Goal: Task Accomplishment & Management: Complete application form

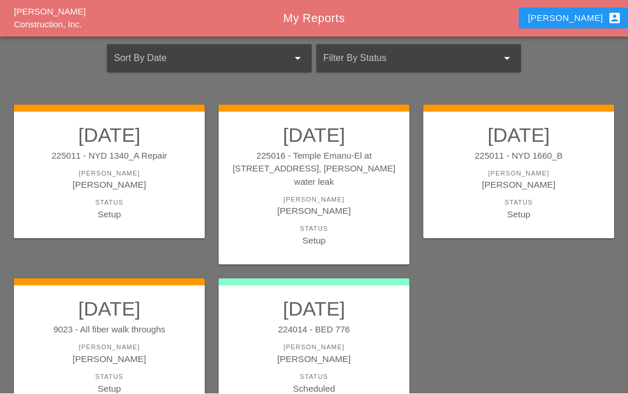
click at [116, 353] on div "[PERSON_NAME]" at bounding box center [110, 359] width 168 height 13
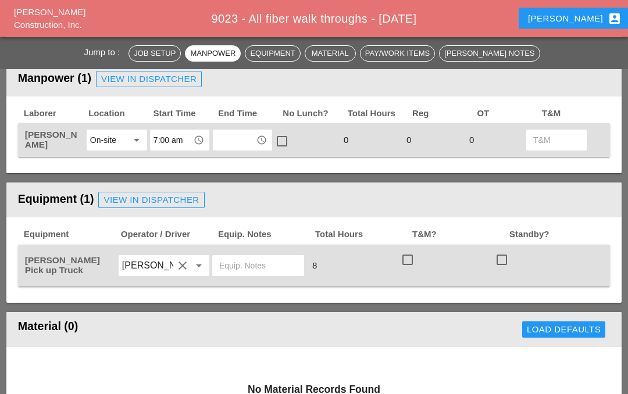
scroll to position [506, 0]
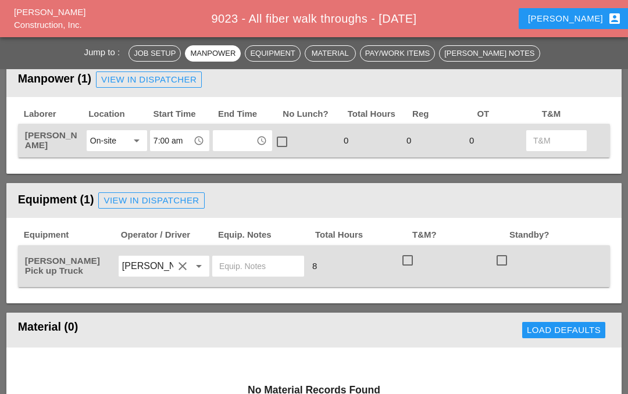
click at [239, 136] on input "text" at bounding box center [234, 140] width 36 height 19
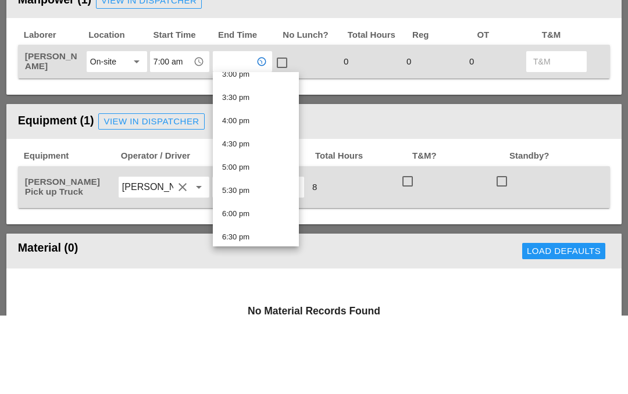
scroll to position [709, 0]
click at [269, 170] on div "3:30 pm" at bounding box center [255, 177] width 67 height 14
type input "3:30 pm"
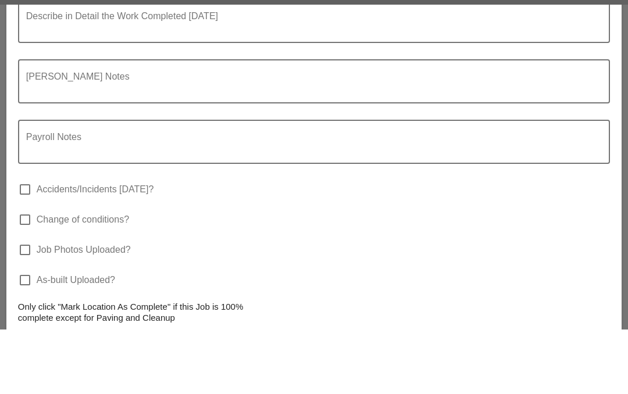
scroll to position [1106, 0]
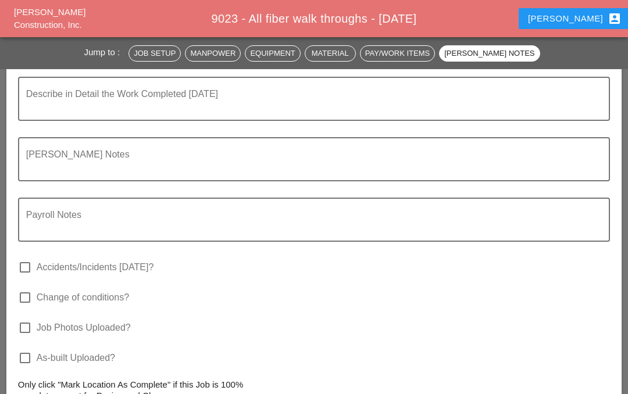
click at [83, 100] on textarea "Describe in Detail the Work Completed Today" at bounding box center [309, 106] width 567 height 28
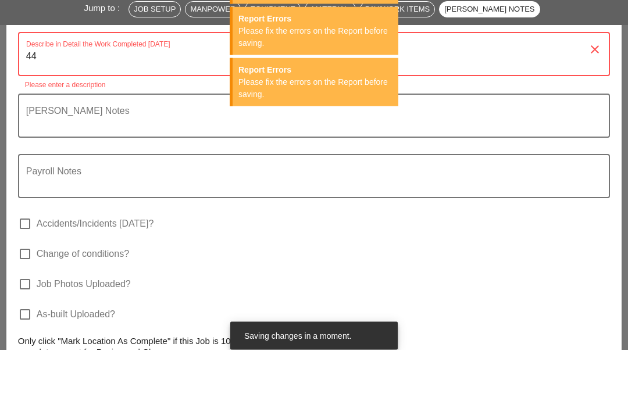
type textarea "4"
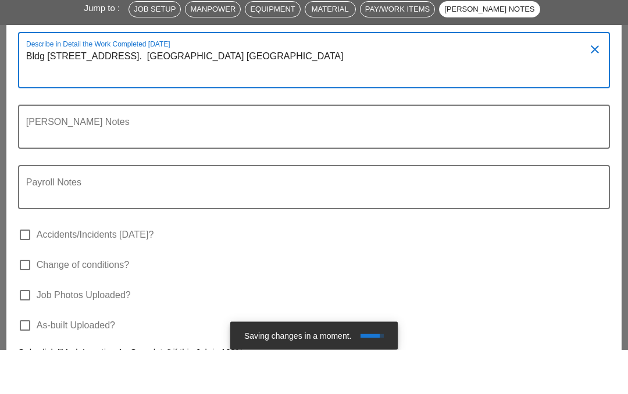
click at [186, 92] on textarea "Bldg 4452 Broadway. Broadway and Fairview Ave. 224000 4th Ave and 74th Street B…" at bounding box center [309, 112] width 567 height 40
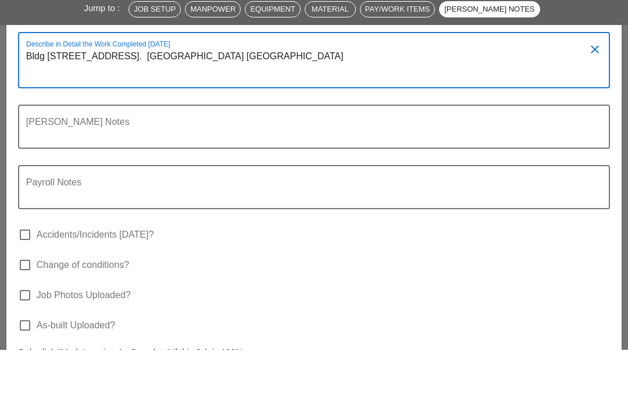
click at [193, 92] on textarea "Bldg 4452 Broadway. Broadway and Fairview Ave. 224000 4th Ave and 74th Street B…" at bounding box center [309, 112] width 567 height 40
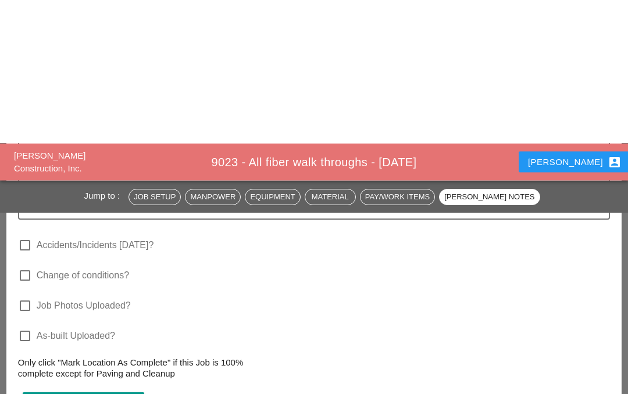
scroll to position [1305, 0]
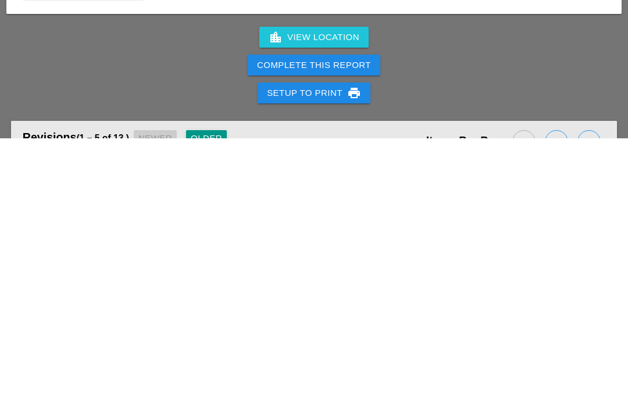
type textarea "Bldg 4452 Broadway. Broadway and Fairview Ave. 224000 4th Ave and 74th Street B…"
click at [345, 315] on div "Complete This Report" at bounding box center [314, 321] width 114 height 13
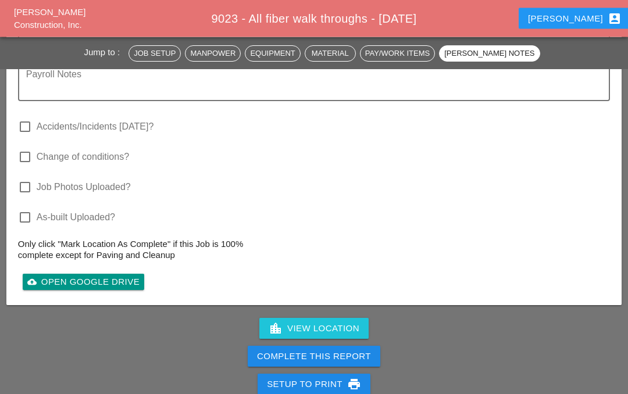
scroll to position [1270, 0]
click at [332, 355] on div "Complete This Report" at bounding box center [314, 356] width 114 height 13
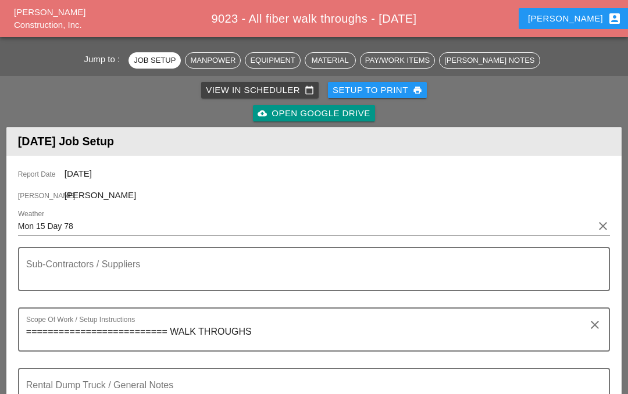
scroll to position [69, 0]
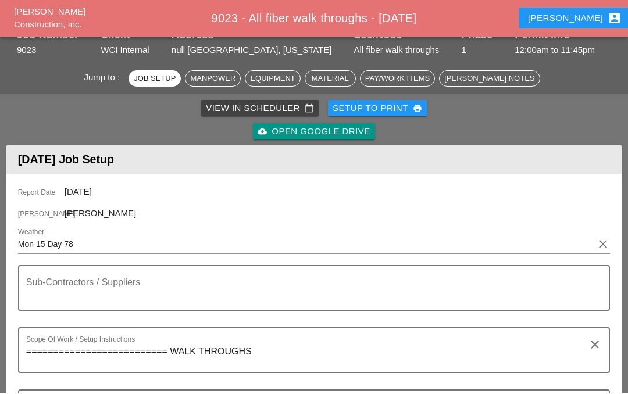
scroll to position [51, 0]
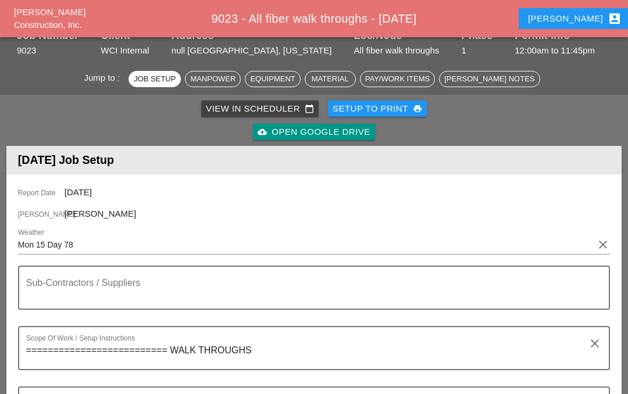
click at [571, 20] on div "Iwan account_box" at bounding box center [575, 19] width 94 height 14
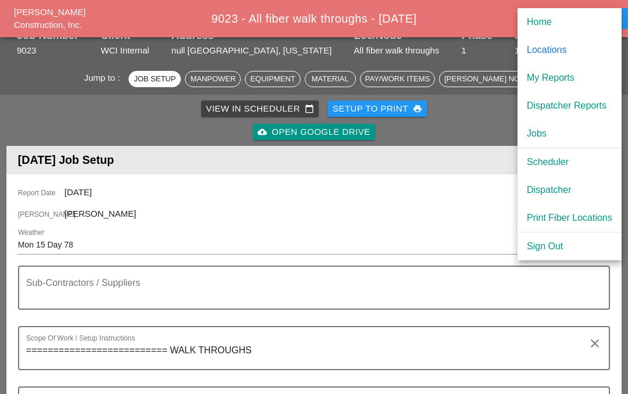
click at [569, 75] on div "My Reports" at bounding box center [570, 78] width 86 height 14
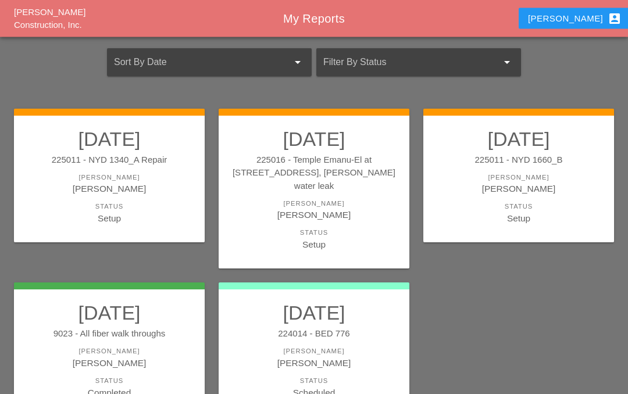
scroll to position [60, 0]
click at [533, 151] on h2 "[DATE]" at bounding box center [519, 138] width 168 height 23
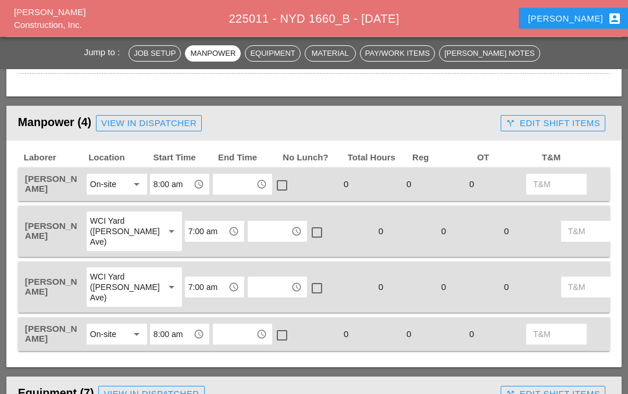
scroll to position [577, 0]
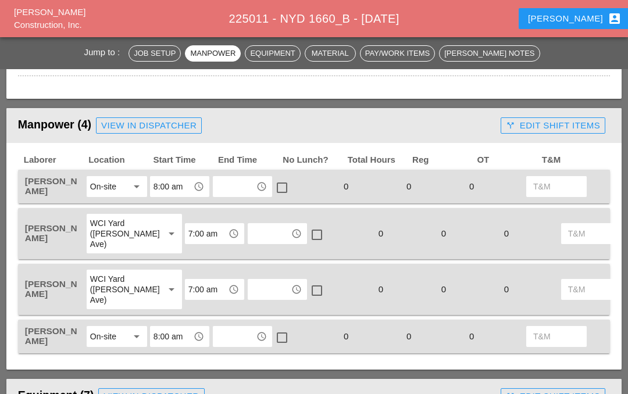
click at [242, 182] on input "text" at bounding box center [234, 186] width 36 height 19
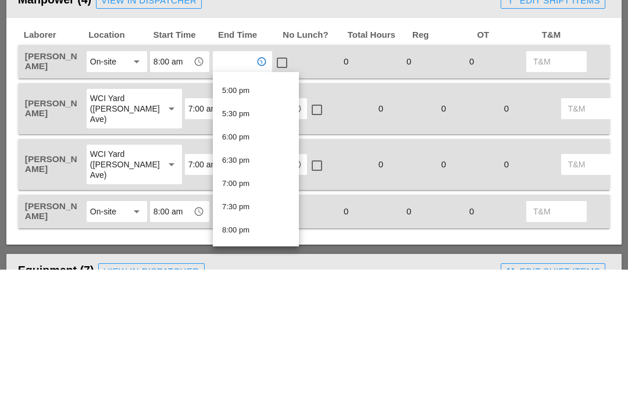
scroll to position [781, 0]
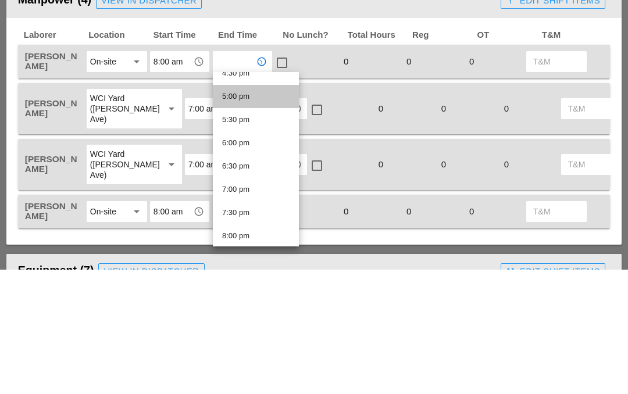
click at [270, 215] on div "5:00 pm" at bounding box center [255, 222] width 67 height 14
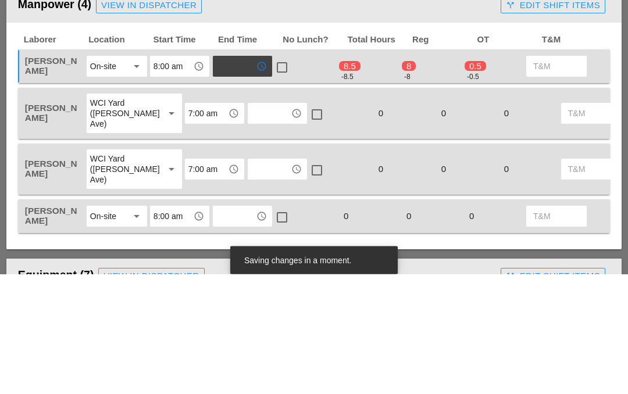
click at [252, 225] on input "text" at bounding box center [269, 234] width 36 height 19
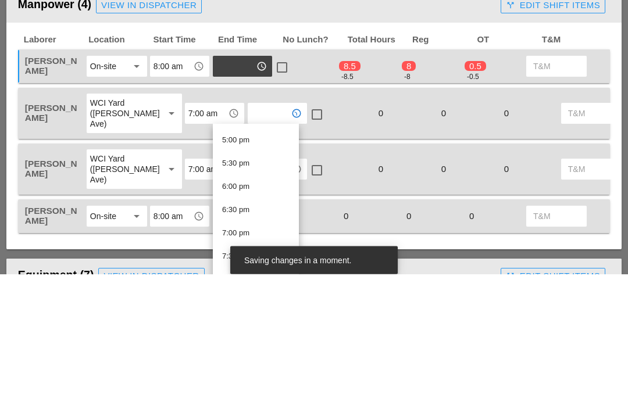
scroll to position [790, 0]
click at [270, 252] on div "5:00 pm" at bounding box center [255, 259] width 67 height 14
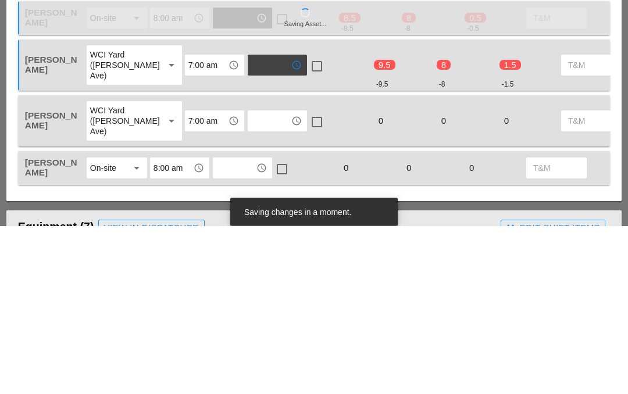
click at [251, 280] on input "text" at bounding box center [269, 289] width 36 height 19
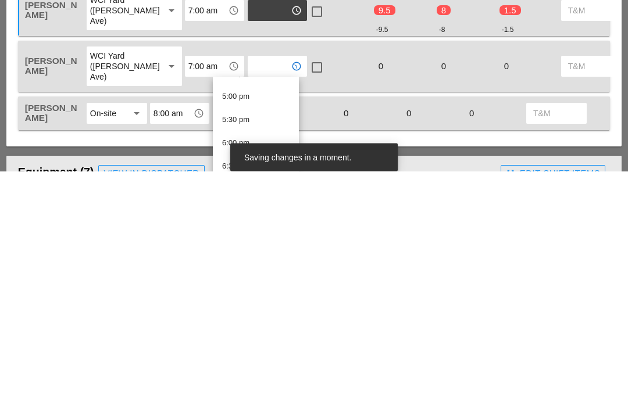
scroll to position [769, 0]
click at [267, 329] on div "5:00 pm" at bounding box center [255, 336] width 67 height 14
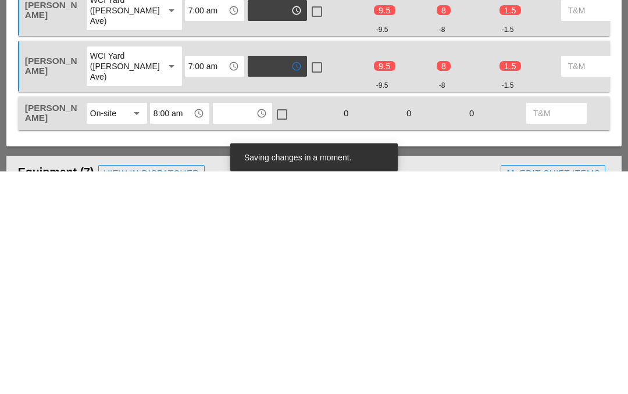
click at [245, 327] on input "text" at bounding box center [234, 336] width 36 height 19
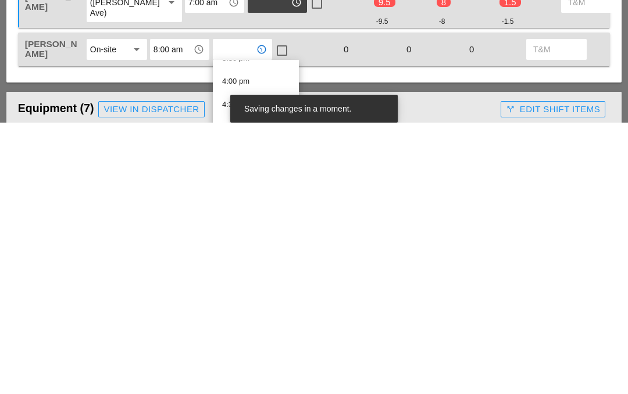
scroll to position [738, 0]
click at [277, 392] on div "5:00 pm" at bounding box center [255, 399] width 67 height 14
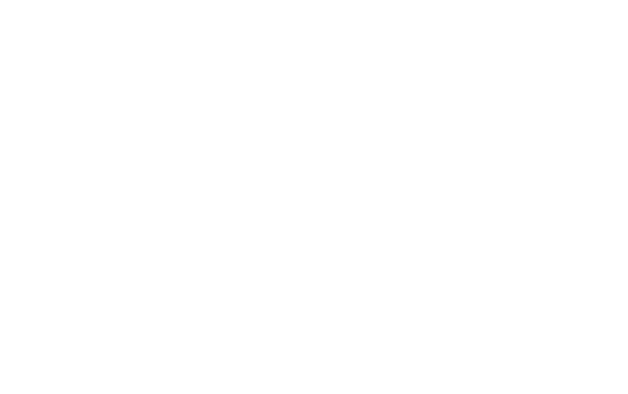
scroll to position [3006, 0]
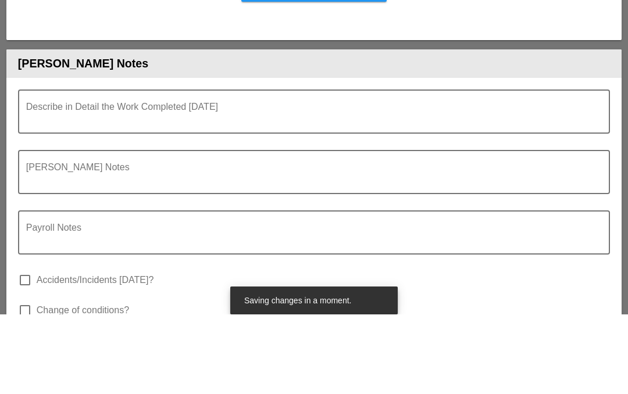
click at [83, 184] on textarea "Describe in Detail the Work Completed Today" at bounding box center [309, 198] width 567 height 28
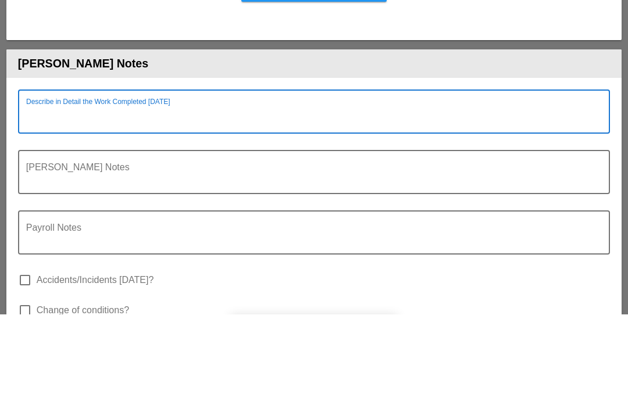
click at [65, 184] on textarea "Describe in Detail the Work Completed Today" at bounding box center [309, 198] width 567 height 28
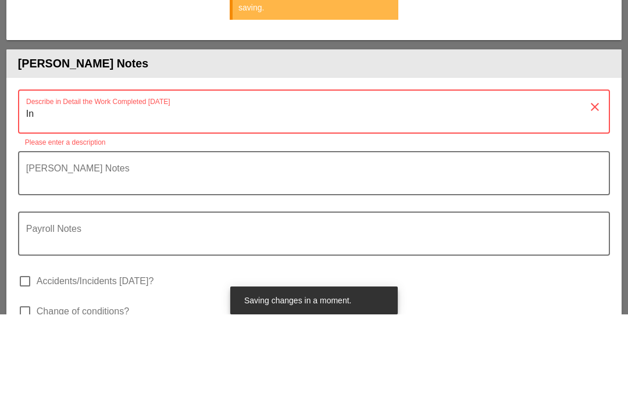
type textarea "Inv"
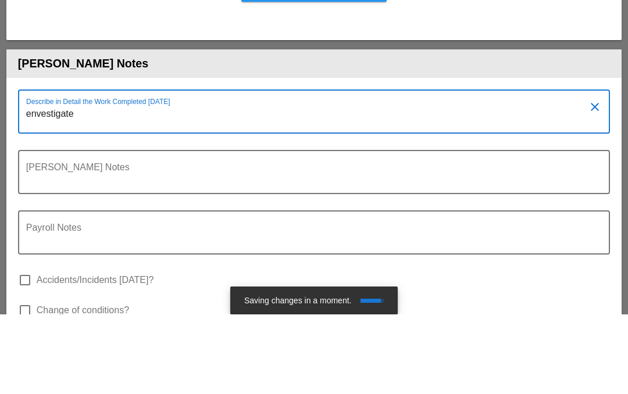
click at [37, 184] on textarea "envestigate" at bounding box center [309, 198] width 567 height 28
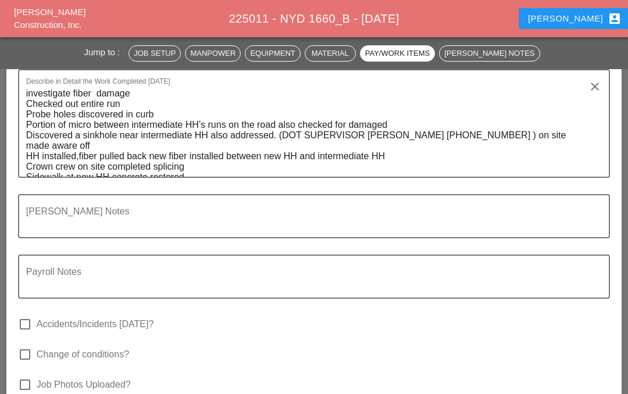
click at [272, 135] on textarea "investigate fiber damage Checked out entire run Probe holes discovered in curb …" at bounding box center [309, 130] width 567 height 92
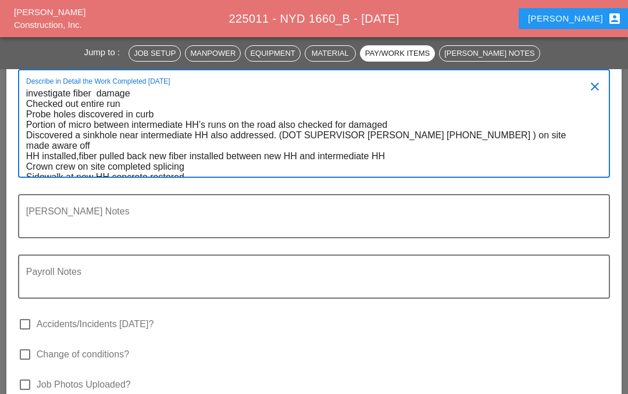
click at [273, 132] on textarea "investigate fiber damage Checked out entire run Probe holes discovered in curb …" at bounding box center [309, 130] width 567 height 92
click at [564, 89] on textarea "investigate fiber damage Checked out entire run Probe holes discovered in curb …" at bounding box center [309, 130] width 567 height 92
click at [272, 134] on textarea "investigate fiber damage Checked out entire run Probe holes discovered in curb …" at bounding box center [309, 130] width 567 height 92
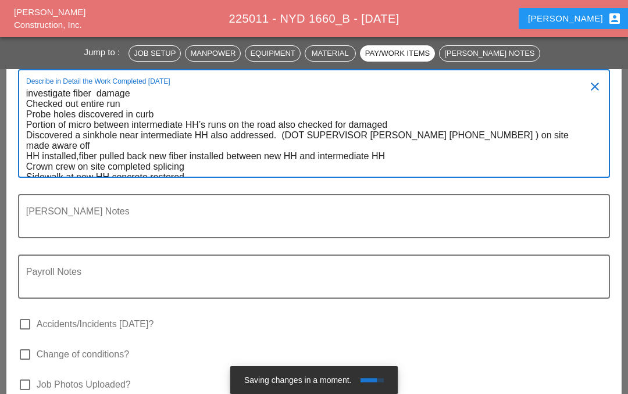
click at [273, 131] on textarea "investigate fiber damage Checked out entire run Probe holes discovered in curb …" at bounding box center [309, 130] width 567 height 92
click at [543, 92] on textarea "investigate fiber damage Checked out entire run Probe holes discovered in curb …" at bounding box center [309, 130] width 567 height 92
click at [272, 136] on textarea "investigate fiber damage Checked out entire run Probe holes discovered in curb …" at bounding box center [309, 130] width 567 height 92
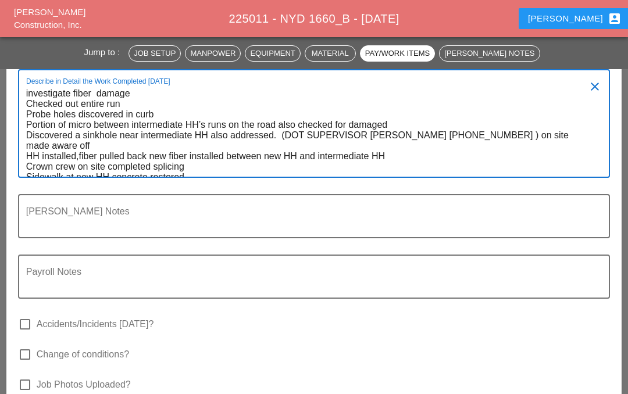
click at [273, 136] on textarea "investigate fiber damage Checked out entire run Probe holes discovered in curb …" at bounding box center [309, 130] width 567 height 92
click at [472, 87] on textarea "investigate fiber damage Checked out entire run Probe holes discovered in curb …" at bounding box center [309, 130] width 567 height 92
click at [266, 131] on textarea "investigate fiber damage Checked out entire run Probe holes discovered in curb …" at bounding box center [309, 130] width 567 height 92
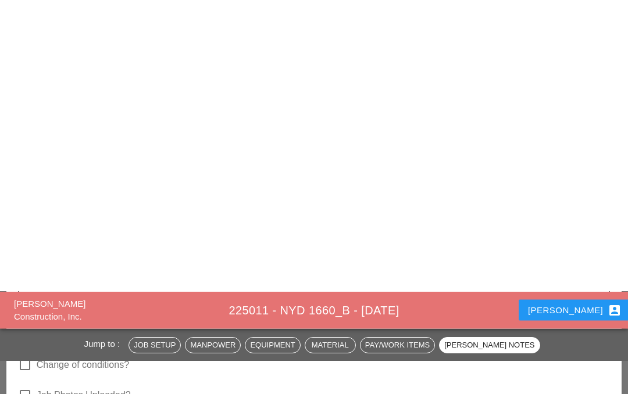
scroll to position [3404, 0]
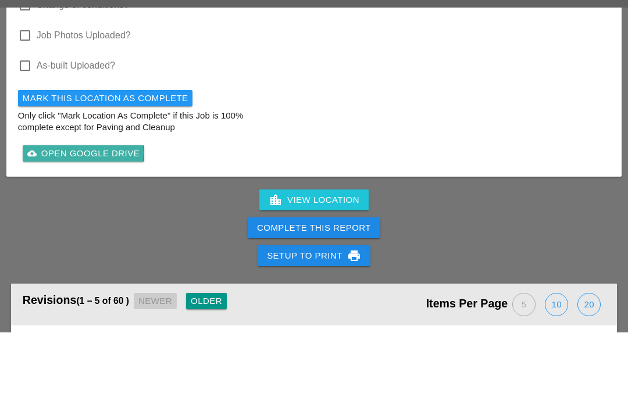
type textarea "investigate fiber damage Checked out entire run Probe holes discovered in curb …"
click at [102, 208] on link "cloud_upload Open Google Drive" at bounding box center [84, 216] width 122 height 16
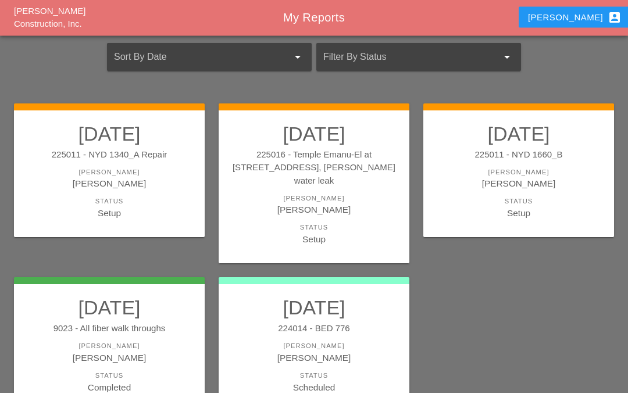
scroll to position [64, 0]
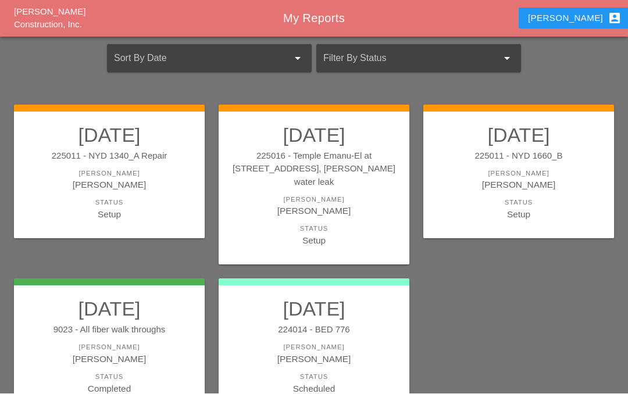
click at [504, 169] on div "[PERSON_NAME]" at bounding box center [519, 174] width 168 height 10
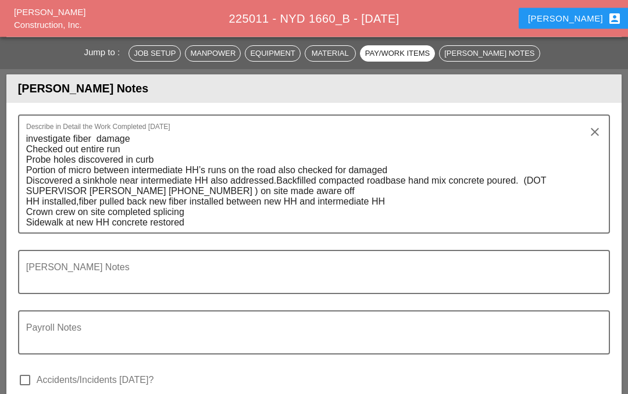
scroll to position [3061, 0]
click at [411, 164] on textarea "investigate fiber damage Checked out entire run Probe holes discovered in curb …" at bounding box center [309, 181] width 567 height 103
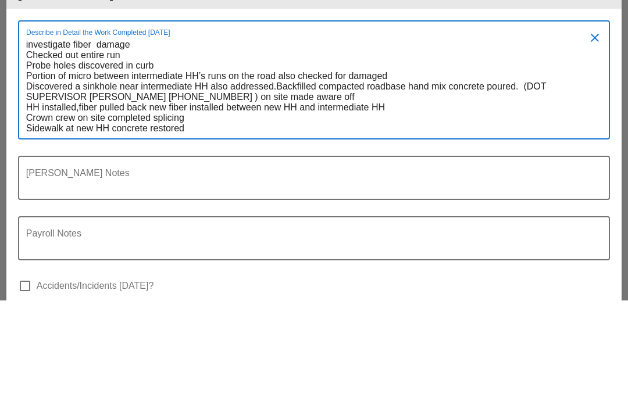
click at [401, 130] on textarea "investigate fiber damage Checked out entire run Probe holes discovered in curb …" at bounding box center [309, 181] width 567 height 103
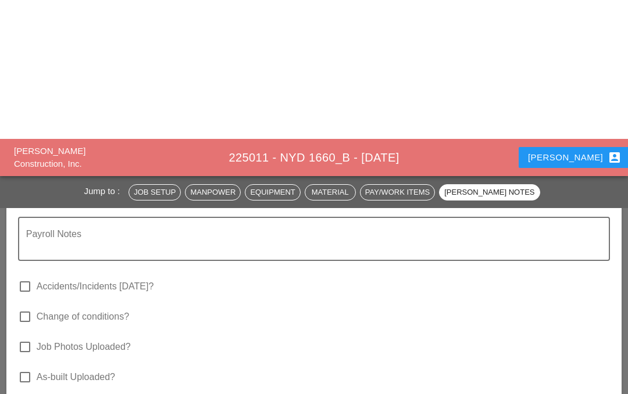
scroll to position [3301, 0]
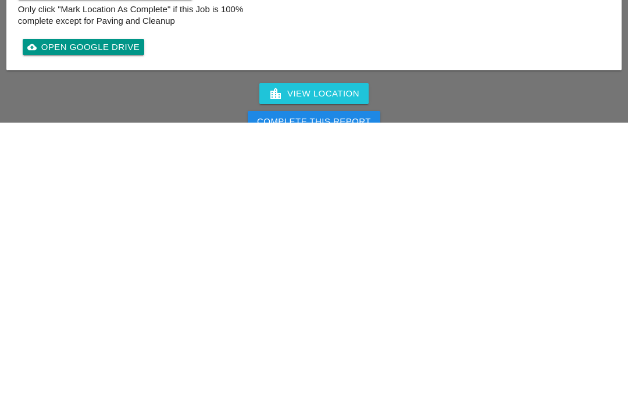
type textarea "investigate fiber damage Checked out entire run Probe holes discovered in curb …"
click at [354, 387] on div "Complete This Report" at bounding box center [314, 393] width 114 height 13
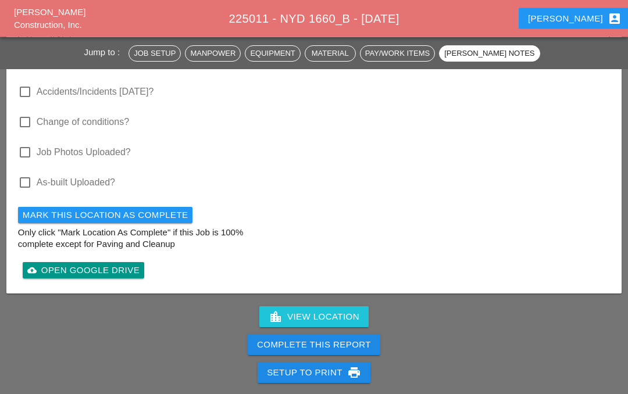
scroll to position [3359, 0]
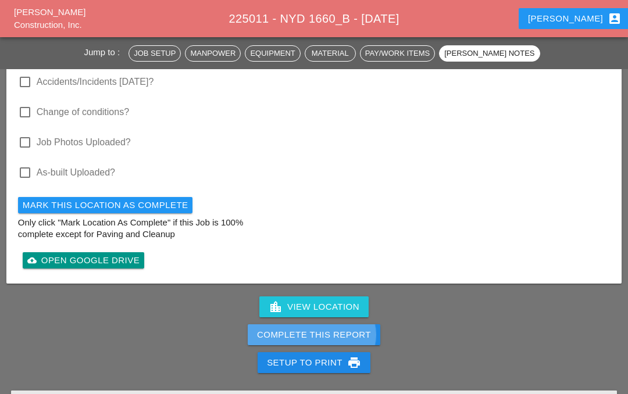
click at [339, 332] on div "Complete This Report" at bounding box center [314, 335] width 114 height 13
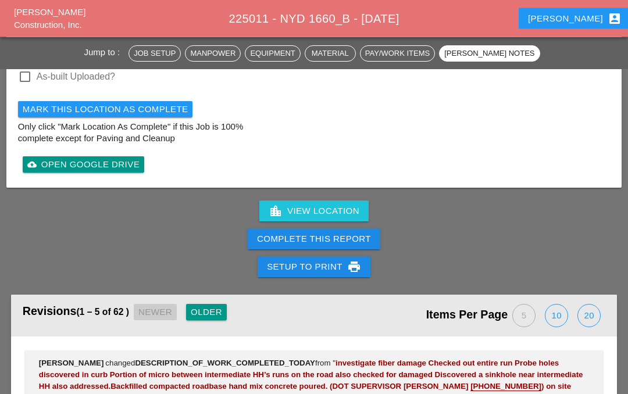
scroll to position [3455, 0]
click at [323, 239] on div "Complete This Report" at bounding box center [314, 239] width 114 height 13
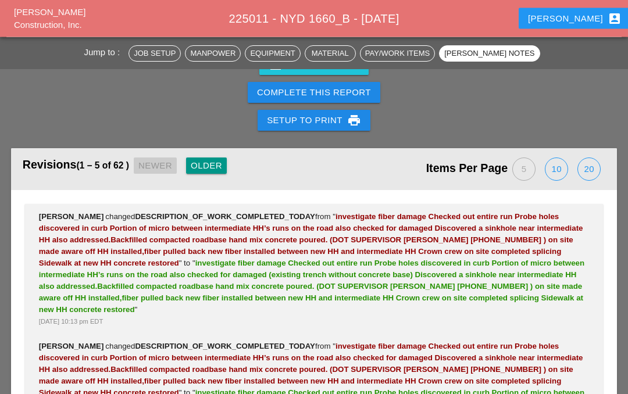
scroll to position [3552, 0]
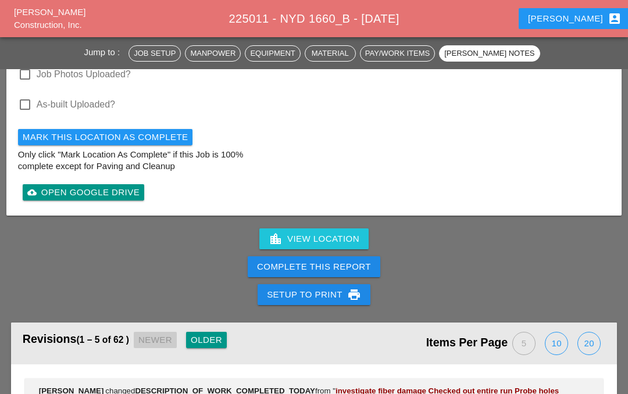
scroll to position [3429, 0]
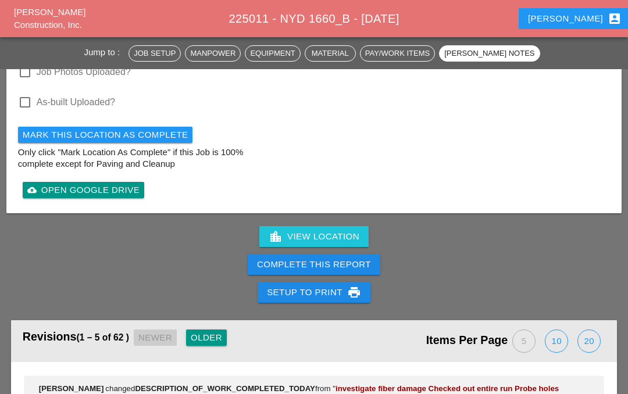
click at [360, 265] on div "Complete This Report" at bounding box center [314, 264] width 114 height 13
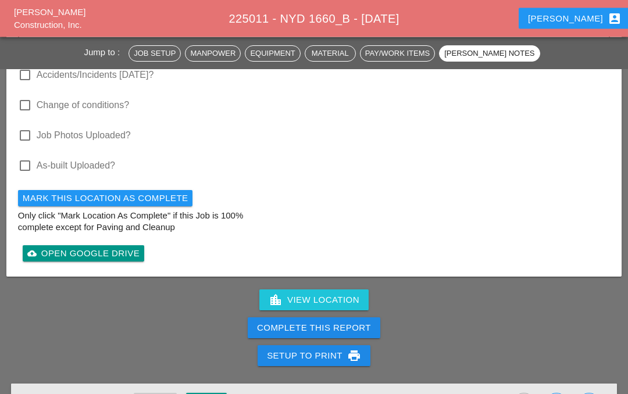
scroll to position [3366, 0]
click at [316, 328] on div "Complete This Report" at bounding box center [314, 328] width 114 height 13
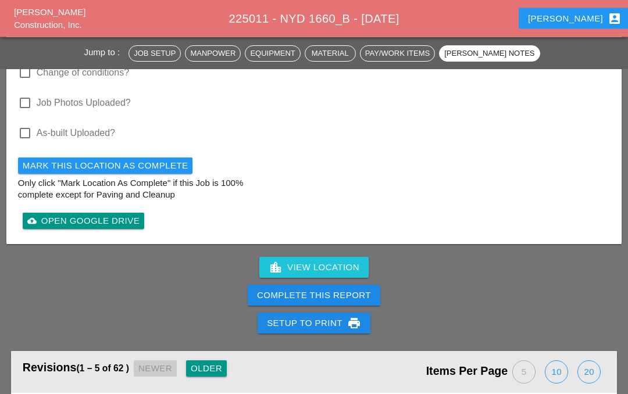
scroll to position [3399, 0]
click at [348, 295] on div "Complete This Report" at bounding box center [314, 295] width 114 height 13
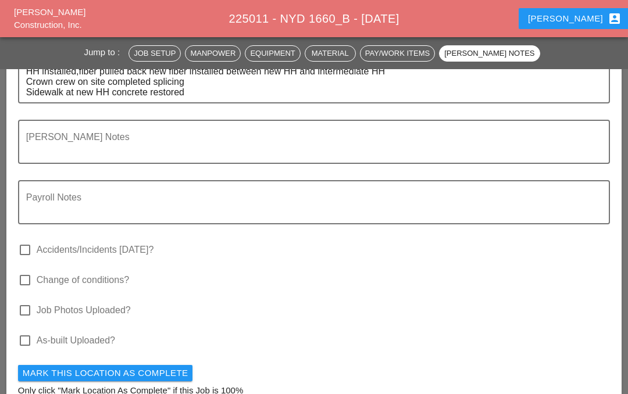
scroll to position [3188, 0]
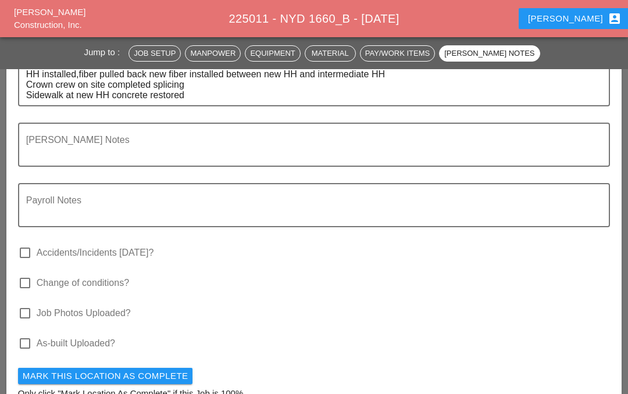
click at [127, 146] on textarea "Foreman's Notes" at bounding box center [309, 152] width 567 height 28
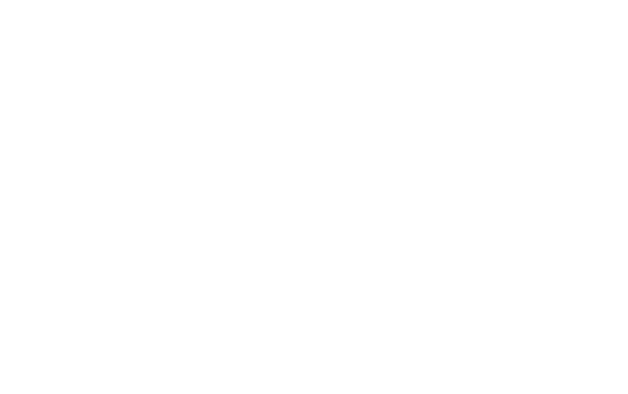
scroll to position [2843, 0]
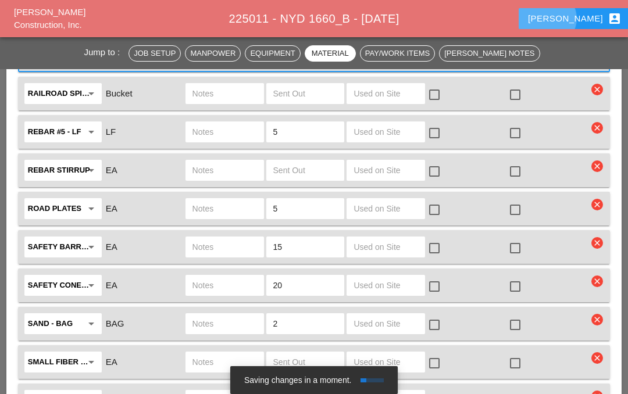
type textarea "Please complete. Ty"
click at [578, 17] on div "Iwan account_box" at bounding box center [575, 19] width 94 height 14
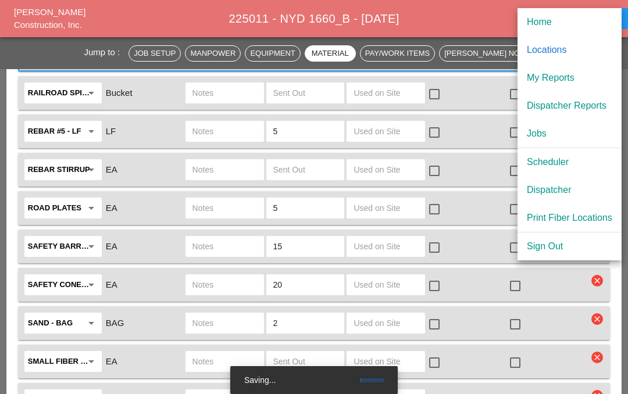
click at [572, 78] on div "My Reports" at bounding box center [570, 78] width 86 height 14
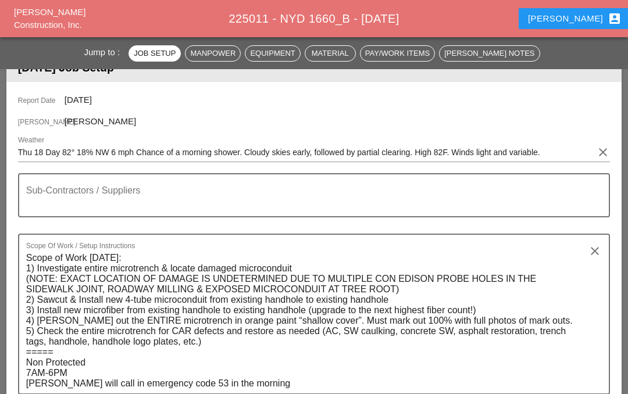
scroll to position [0, 0]
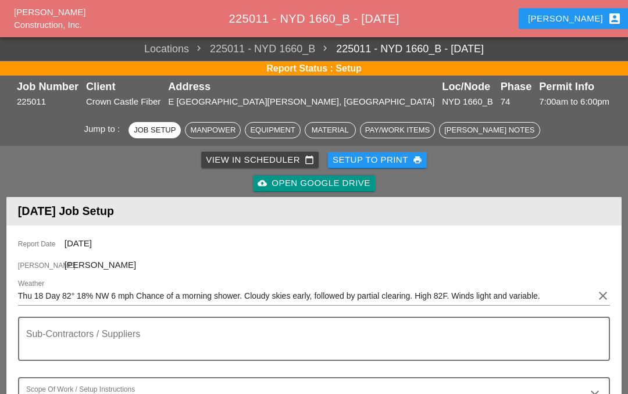
click at [583, 12] on div "Iwan account_box" at bounding box center [575, 19] width 94 height 14
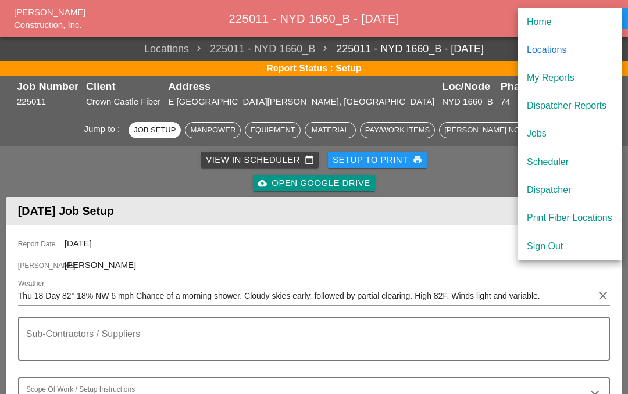
click at [564, 74] on div "My Reports" at bounding box center [570, 78] width 86 height 14
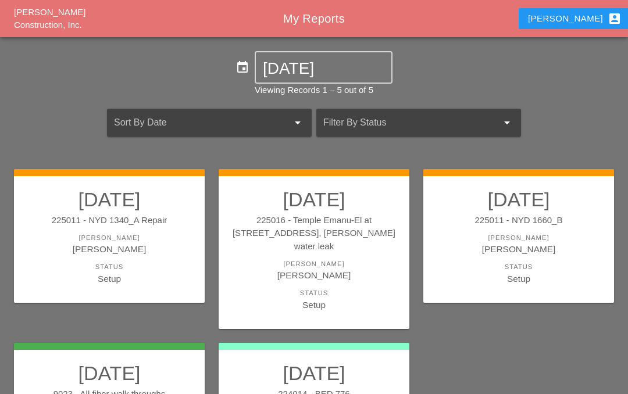
click at [316, 259] on div "[PERSON_NAME]" at bounding box center [314, 264] width 168 height 10
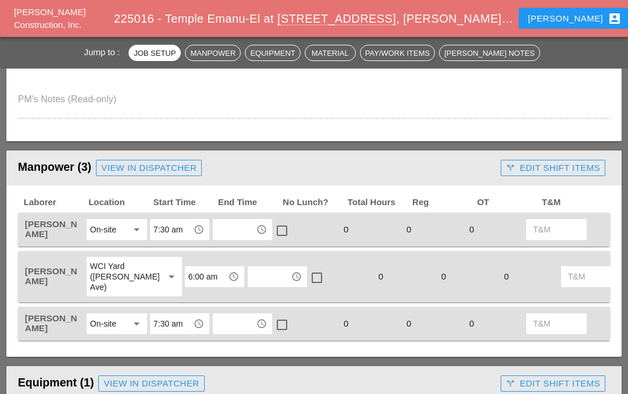
scroll to position [521, 0]
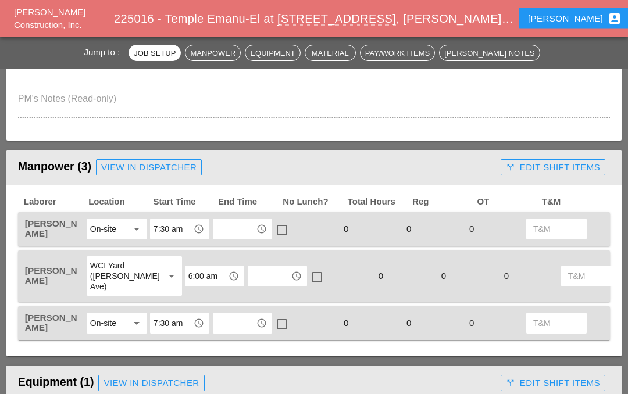
click at [237, 232] on input "text" at bounding box center [234, 229] width 36 height 19
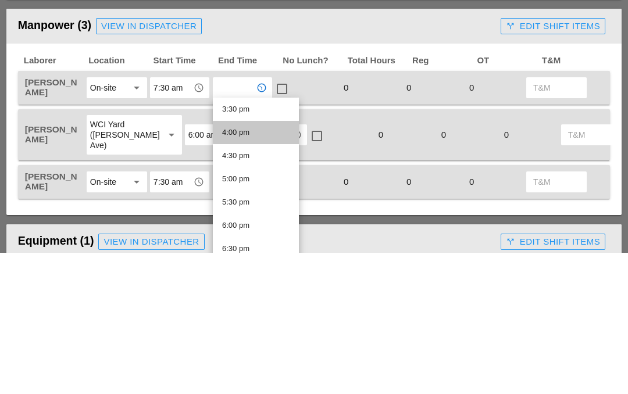
scroll to position [722, 0]
click at [266, 269] on div "4:00 pm" at bounding box center [255, 276] width 67 height 14
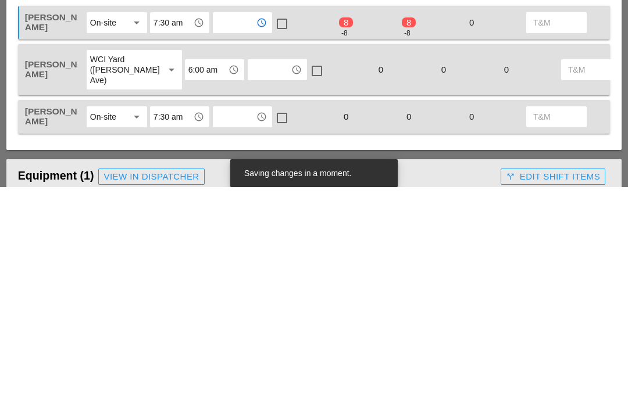
click at [245, 315] on input "text" at bounding box center [234, 324] width 36 height 19
click at [261, 357] on div "12:30 pm" at bounding box center [255, 364] width 67 height 14
click at [251, 268] on input "text" at bounding box center [269, 277] width 36 height 19
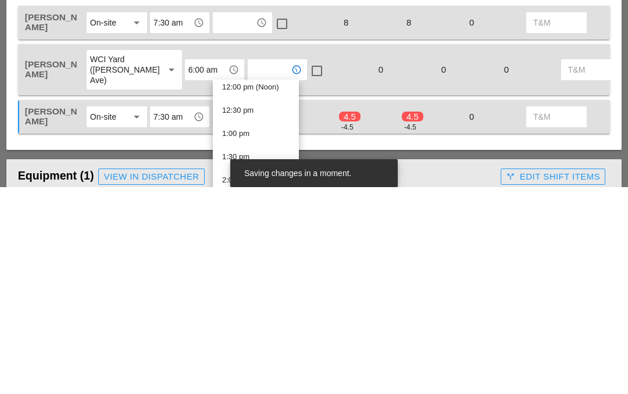
scroll to position [569, 0]
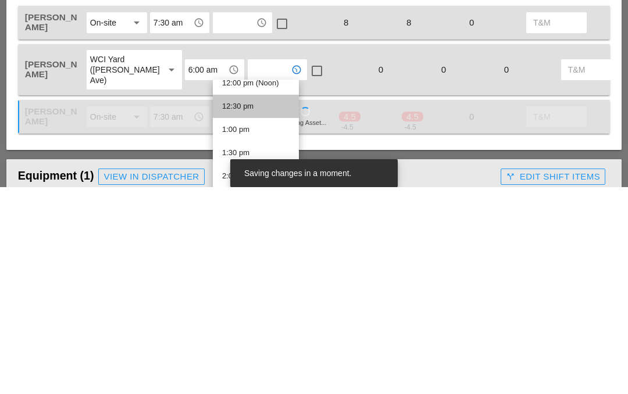
click at [252, 307] on div "12:30 pm" at bounding box center [255, 314] width 67 height 14
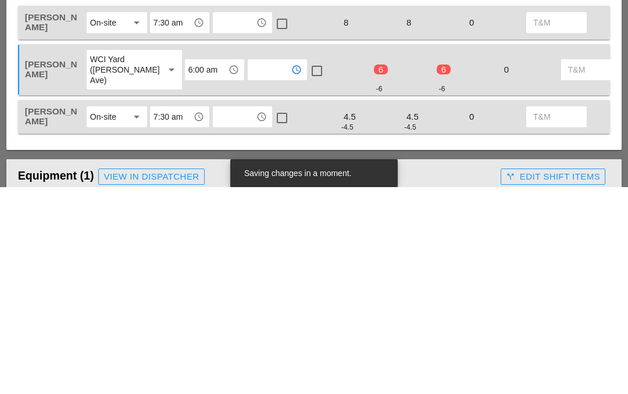
type input "12:30 pm"
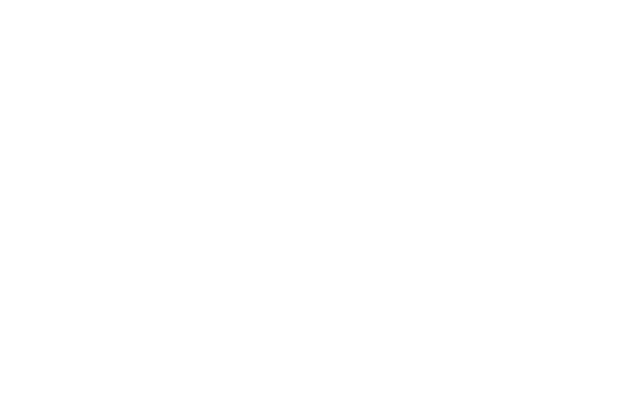
scroll to position [1318, 0]
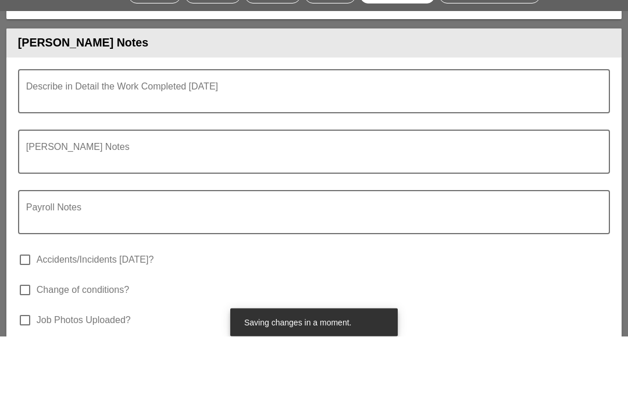
click at [81, 143] on textarea "Describe in Detail the Work Completed Today" at bounding box center [309, 157] width 567 height 28
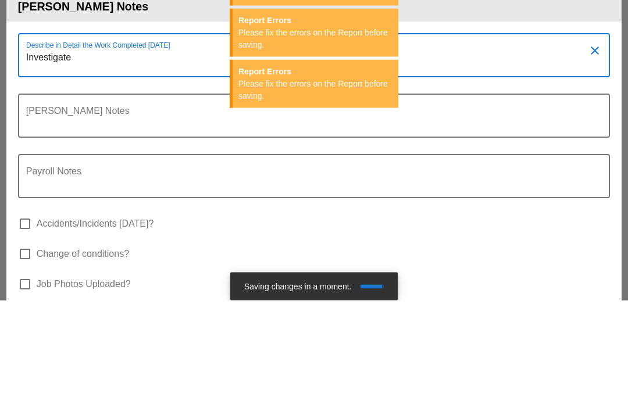
type textarea "Investigate"
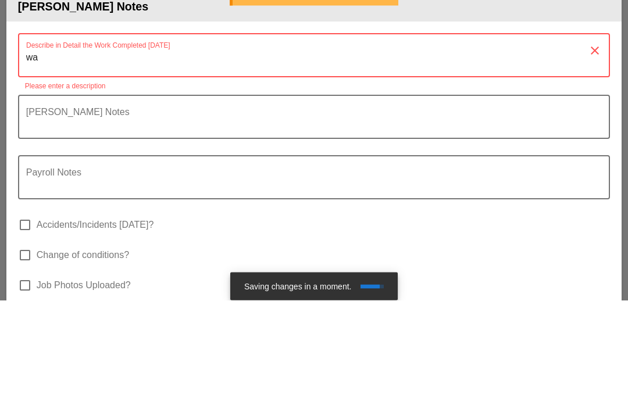
type textarea "w"
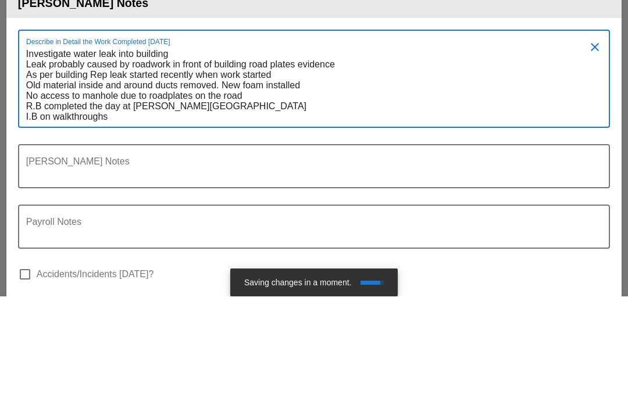
type textarea "Investigate water leak into building Leak probably caused by roadwork in front …"
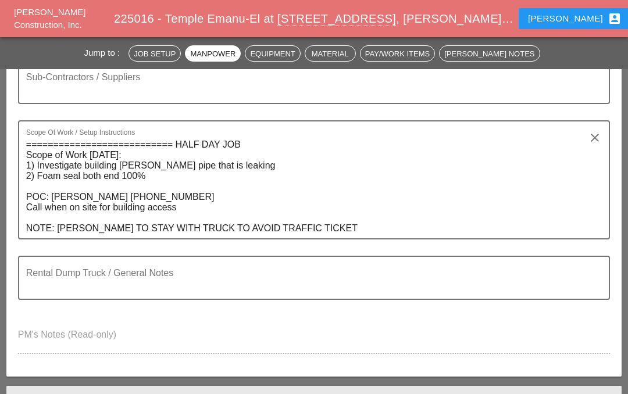
scroll to position [1172, 0]
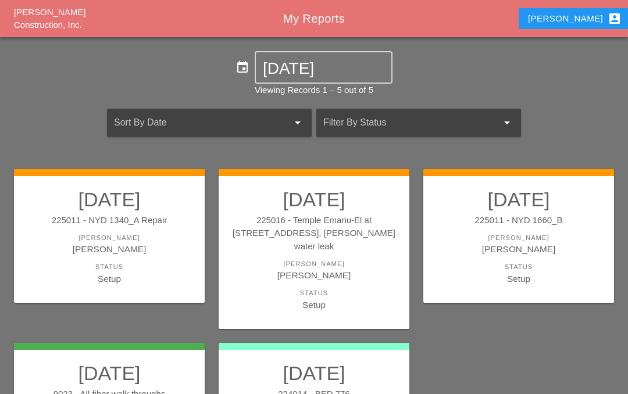
click at [330, 259] on div "[PERSON_NAME]" at bounding box center [314, 264] width 168 height 10
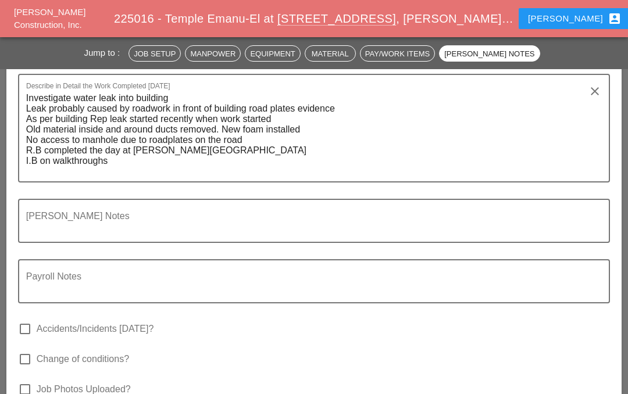
scroll to position [1372, 0]
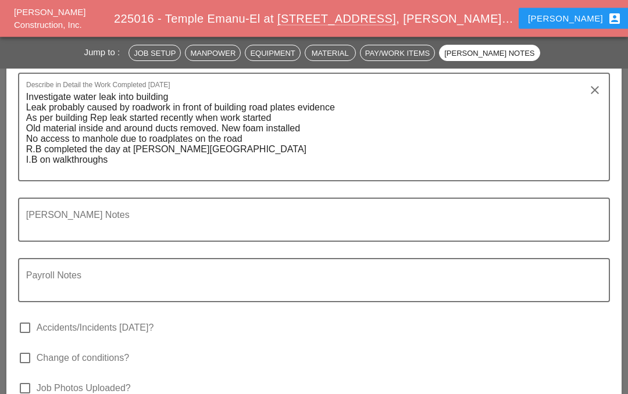
click at [116, 169] on textarea "Investigate water leak into building Leak probably caused by roadwork in front …" at bounding box center [309, 134] width 567 height 92
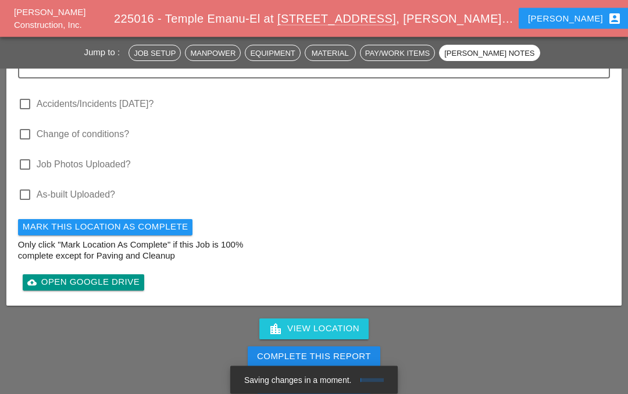
scroll to position [1607, 0]
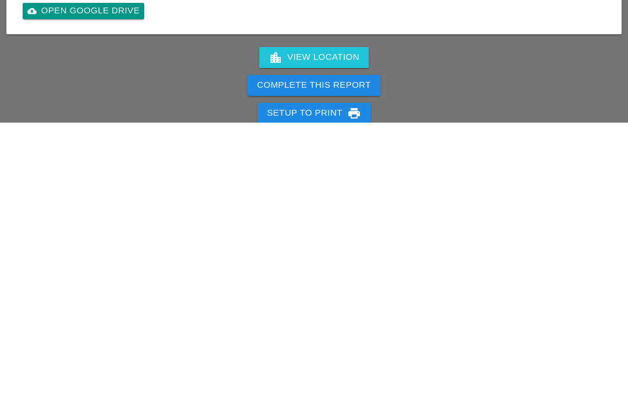
type textarea "Investigate water leak into building Leak probably caused by roadwork in front …"
click at [346, 350] on div "Complete This Report" at bounding box center [314, 356] width 114 height 13
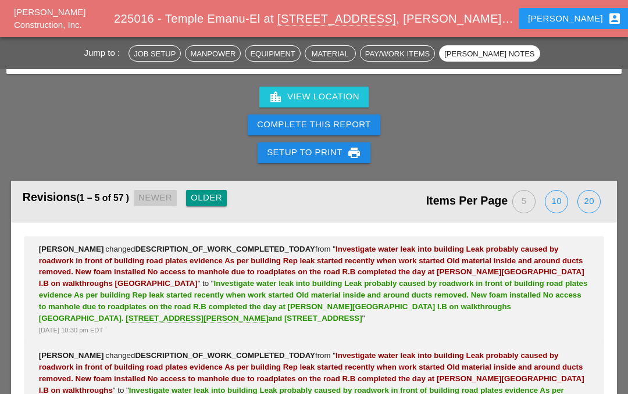
scroll to position [1769, 0]
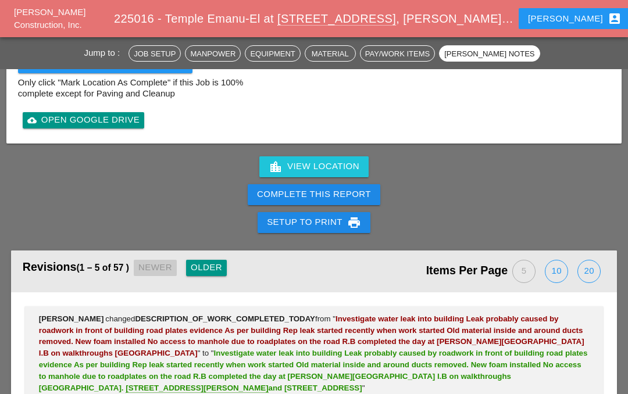
click at [333, 195] on div "Complete This Report" at bounding box center [314, 194] width 114 height 13
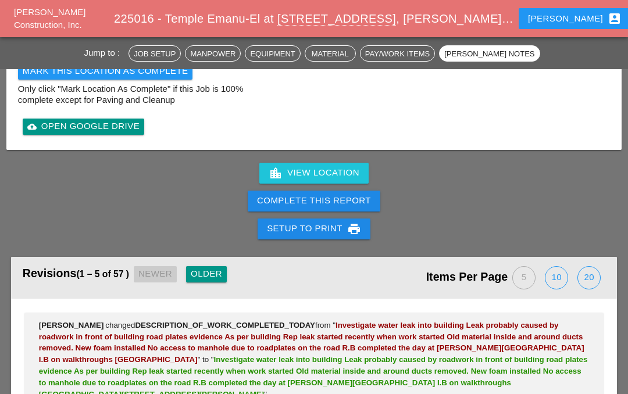
scroll to position [1775, 0]
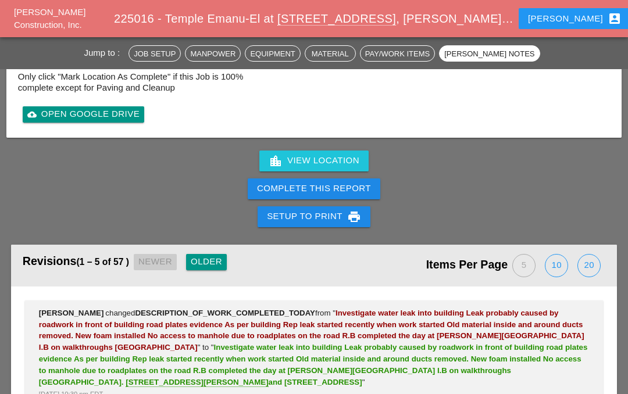
click at [344, 186] on div "Complete This Report" at bounding box center [314, 188] width 114 height 13
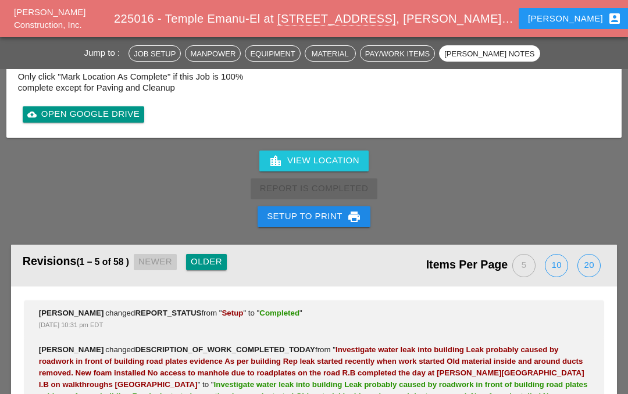
click at [586, 15] on div "Iwan account_box" at bounding box center [575, 19] width 94 height 14
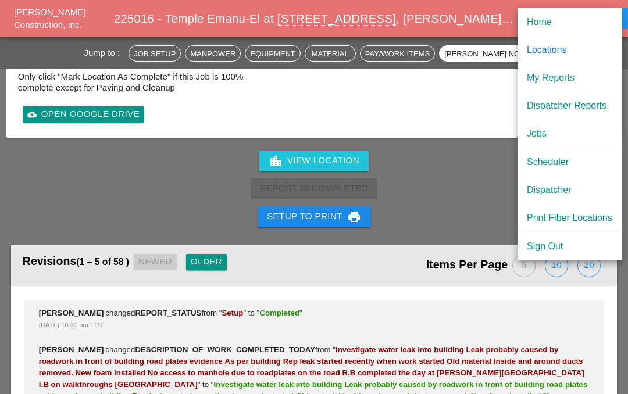
click at [569, 77] on div "My Reports" at bounding box center [570, 78] width 86 height 14
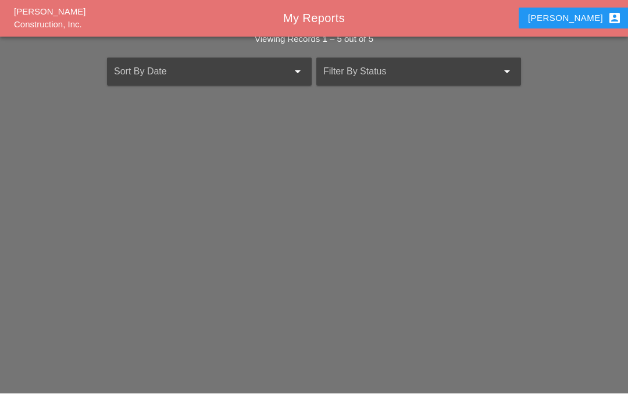
scroll to position [51, 0]
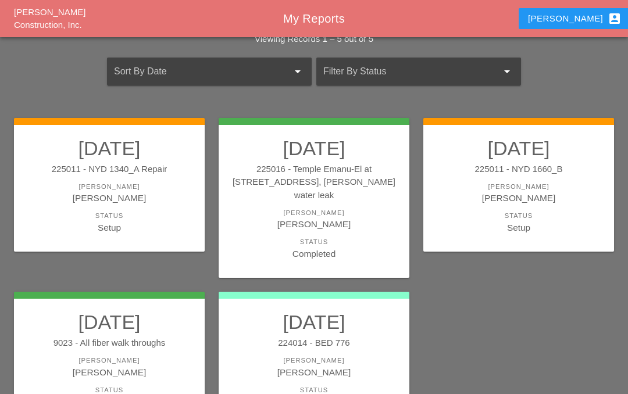
click at [510, 172] on div "225011 - NYD 1660_B" at bounding box center [519, 169] width 168 height 13
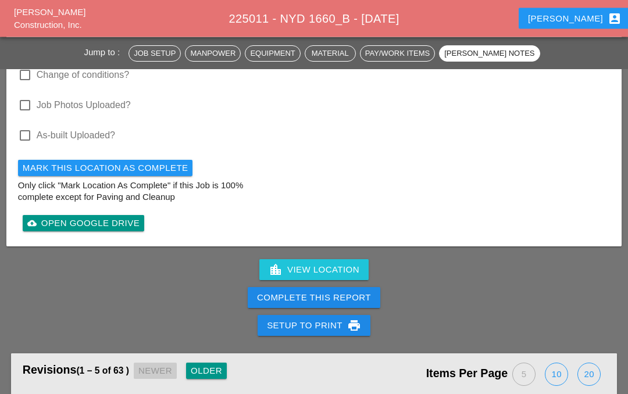
scroll to position [3396, 0]
click at [341, 294] on div "Complete This Report" at bounding box center [314, 297] width 114 height 13
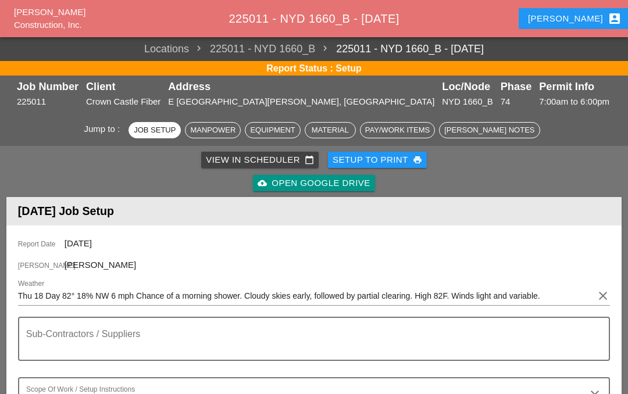
click at [571, 15] on div "Iwan account_box" at bounding box center [575, 19] width 94 height 14
click at [574, 15] on div "Iwan account_box" at bounding box center [575, 19] width 94 height 14
click at [579, 19] on div "Iwan account_box" at bounding box center [575, 19] width 94 height 14
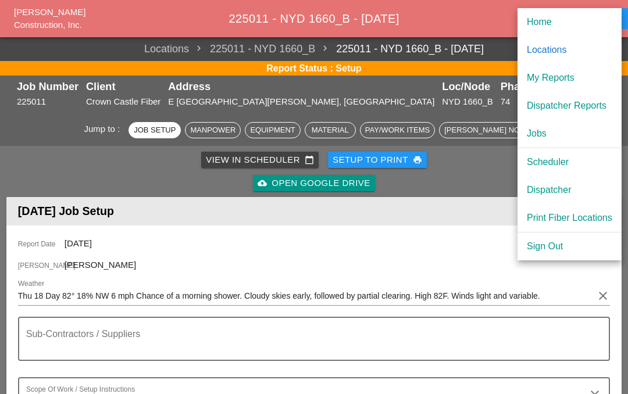
click at [560, 77] on div "My Reports" at bounding box center [570, 78] width 86 height 14
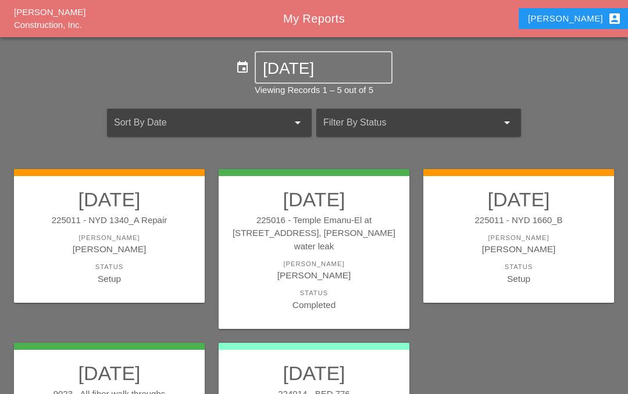
click at [123, 233] on div "[PERSON_NAME]" at bounding box center [110, 238] width 168 height 10
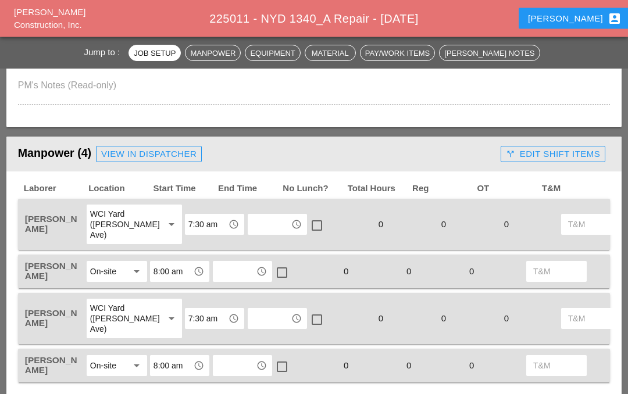
scroll to position [564, 0]
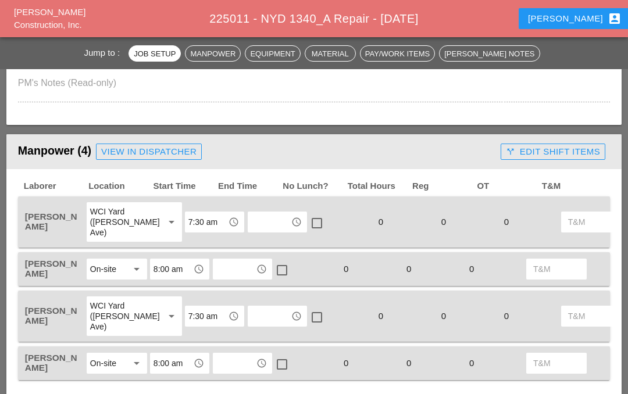
click at [251, 213] on input "text" at bounding box center [269, 222] width 36 height 19
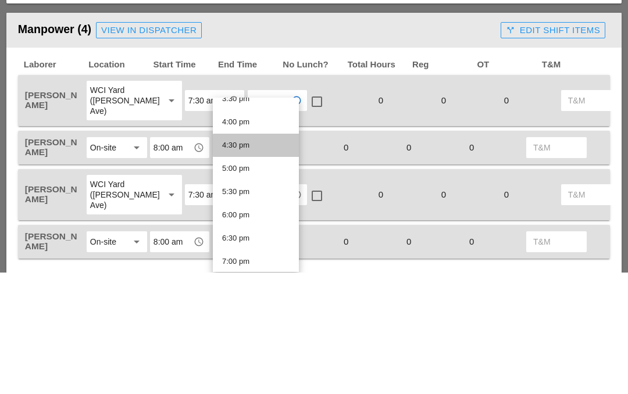
scroll to position [732, 0]
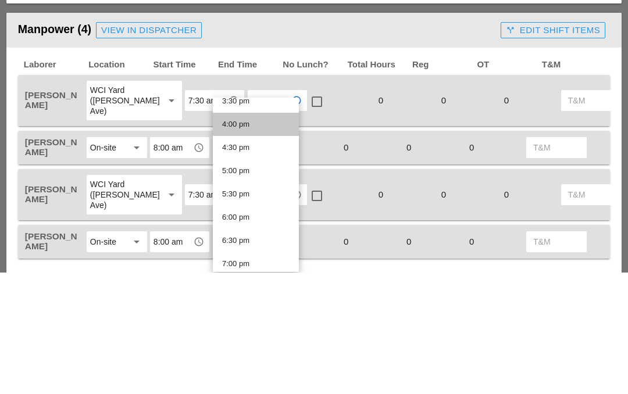
click at [268, 239] on div "4:00 pm" at bounding box center [255, 246] width 67 height 14
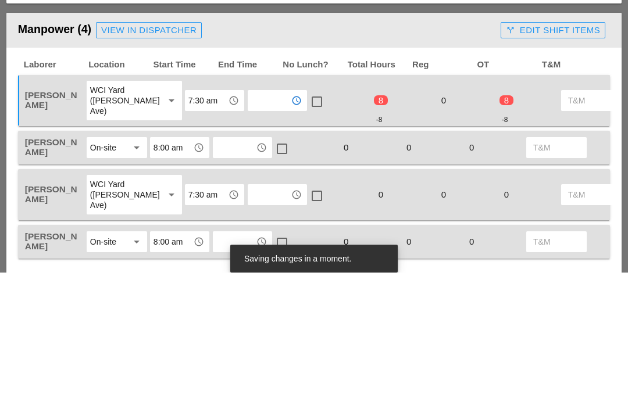
click at [250, 260] on input "text" at bounding box center [234, 269] width 36 height 19
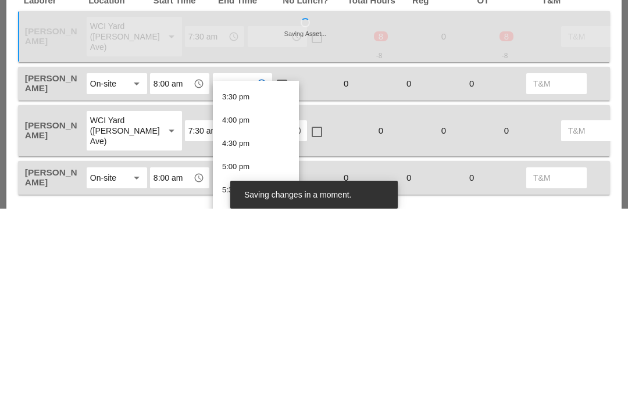
scroll to position [733, 0]
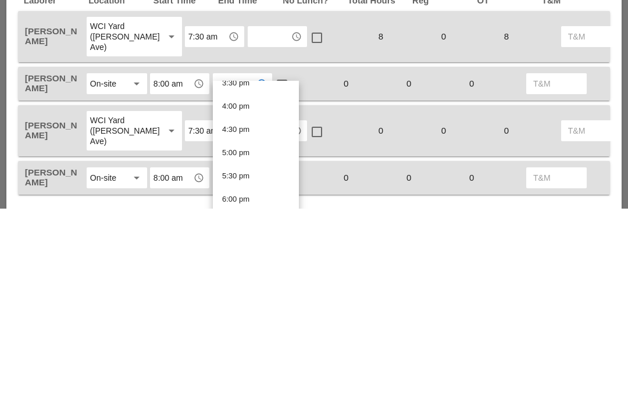
click at [262, 285] on div "4:00 pm" at bounding box center [255, 292] width 67 height 14
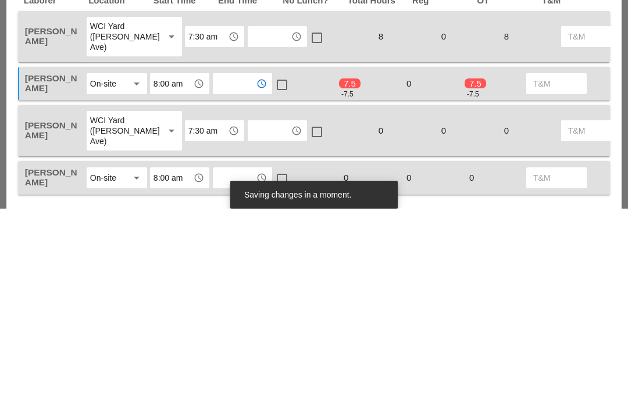
click at [251, 307] on input "text" at bounding box center [269, 316] width 36 height 19
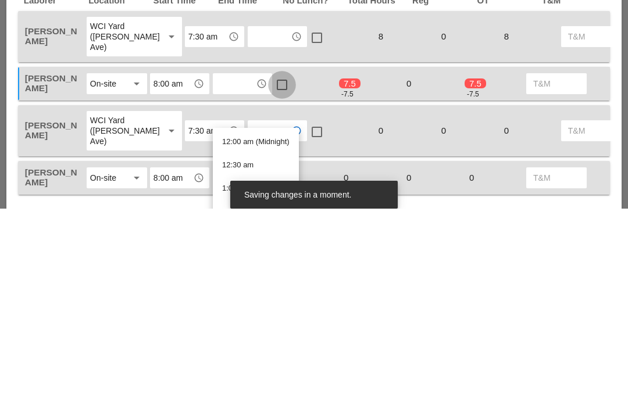
click at [291, 261] on div at bounding box center [282, 271] width 20 height 20
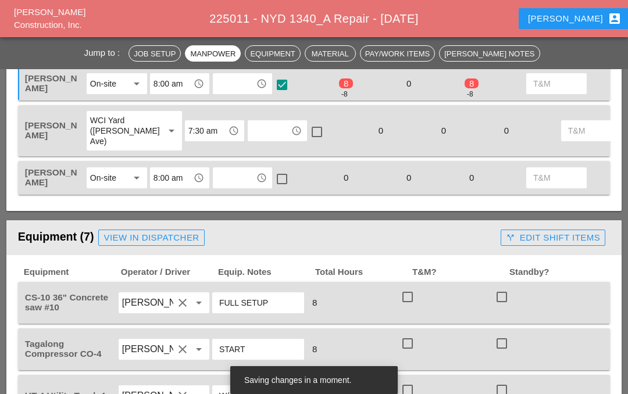
click at [251, 122] on input "text" at bounding box center [269, 131] width 36 height 19
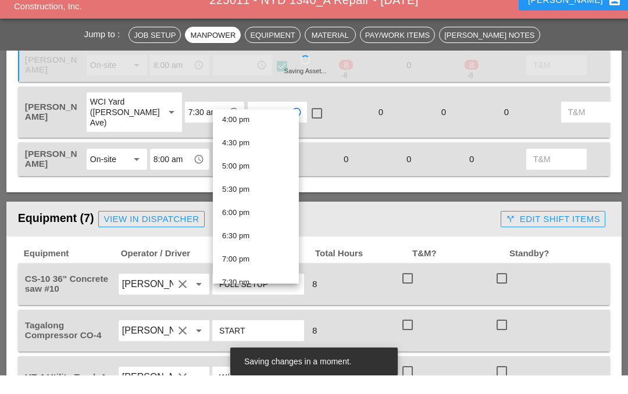
scroll to position [742, 0]
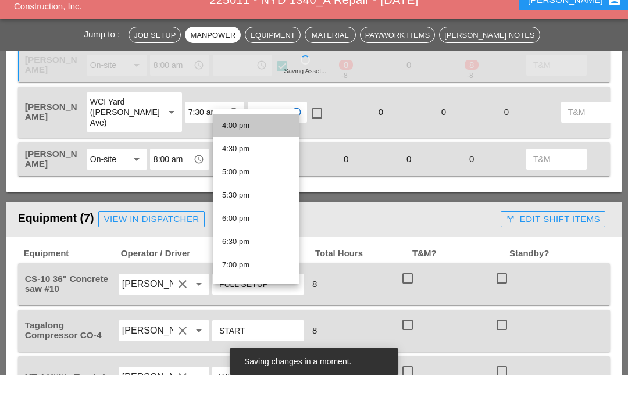
click at [261, 137] on div "4:00 pm" at bounding box center [255, 144] width 67 height 14
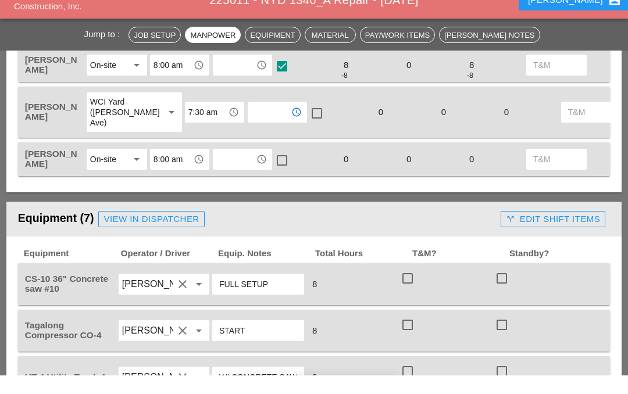
click at [254, 122] on div "Rudolph Bell WCI Yard (Provost Ave) arrow_drop_down 7:30 am access_time access_…" at bounding box center [314, 130] width 592 height 51
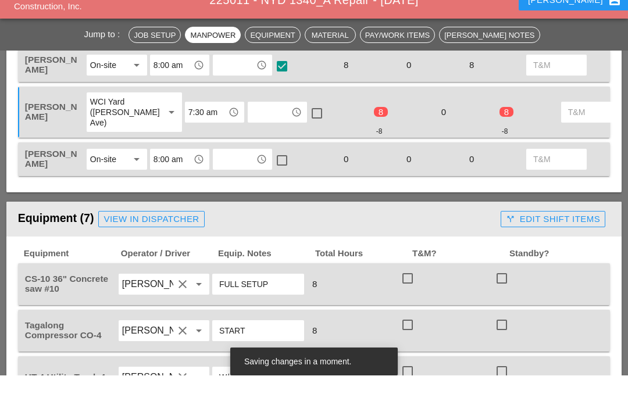
scroll to position [768, 0]
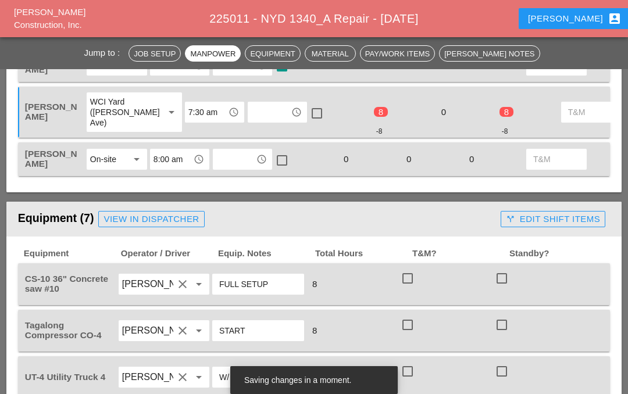
click at [255, 152] on div "access_time" at bounding box center [262, 159] width 14 height 14
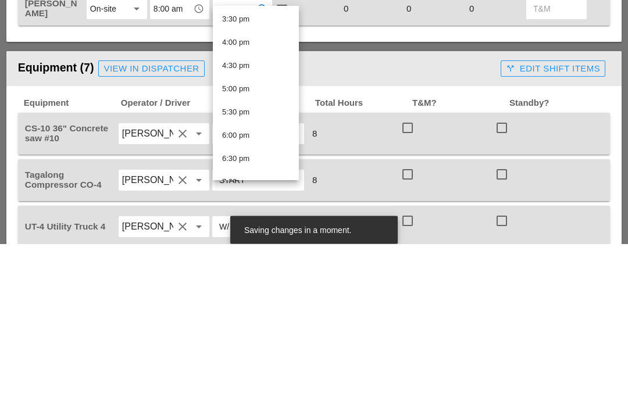
scroll to position [698, 0]
click at [266, 210] on div "4:00 pm" at bounding box center [255, 217] width 67 height 14
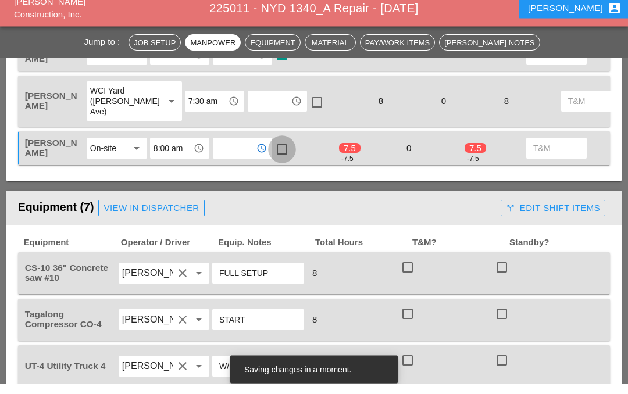
click at [287, 151] on div at bounding box center [282, 161] width 20 height 20
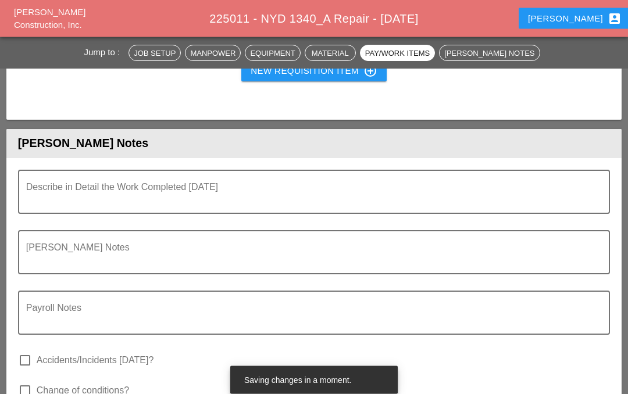
scroll to position [3018, 0]
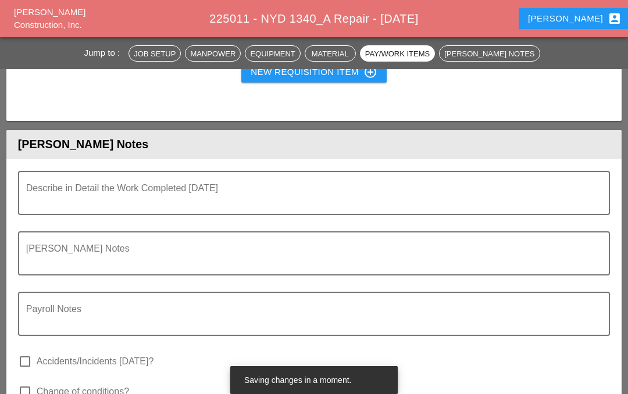
click at [98, 186] on textarea "Describe in Detail the Work Completed Today" at bounding box center [309, 200] width 567 height 28
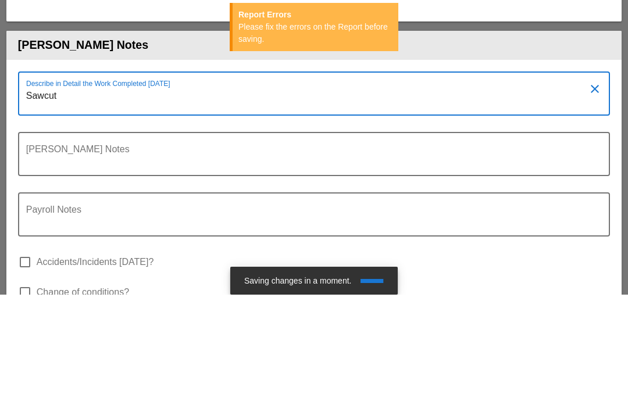
type textarea "Sawcut"
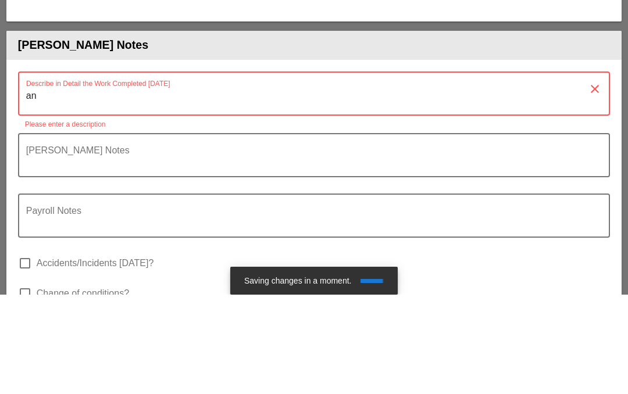
type textarea "a"
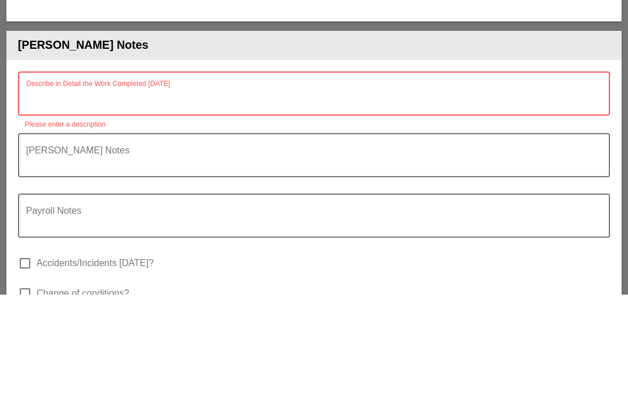
type textarea "A"
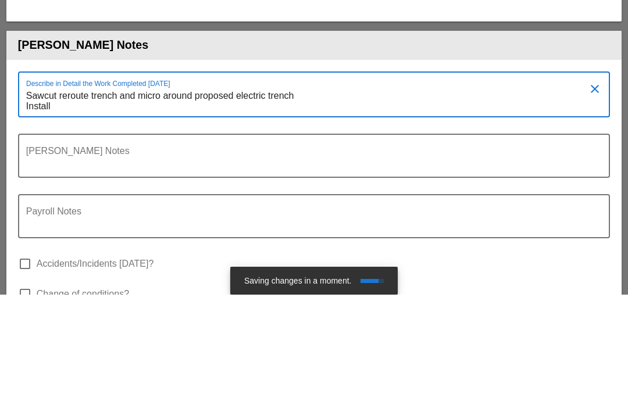
click at [161, 186] on textarea "Sawcut reroute trench and micro around proposed electric trench Install" at bounding box center [309, 201] width 567 height 30
click at [67, 186] on textarea "Sawcut reroute trench and micro duct around proposed electric trench Install" at bounding box center [309, 201] width 567 height 30
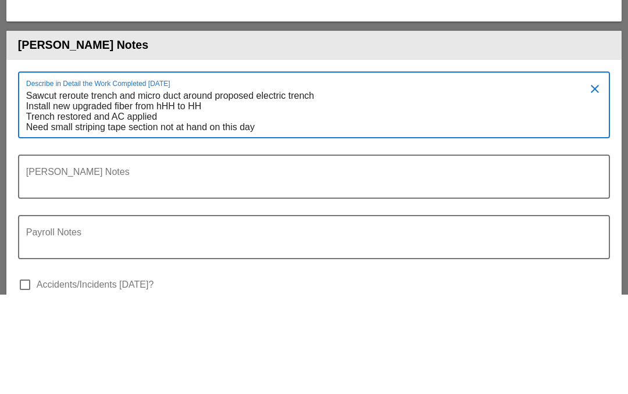
click at [74, 186] on textarea "Sawcut reroute trench and micro duct around proposed electric trench Install ne…" at bounding box center [309, 211] width 567 height 51
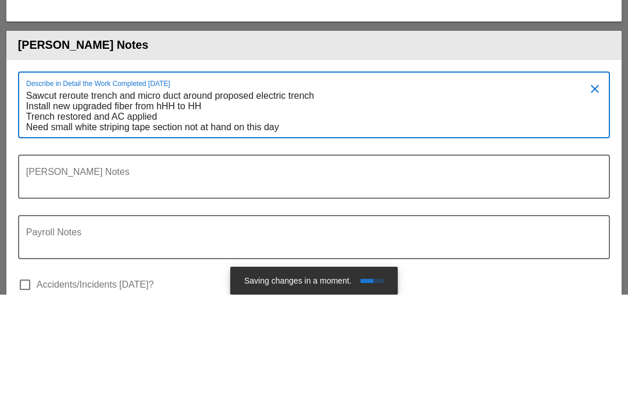
click at [180, 186] on textarea "Sawcut reroute trench and micro duct around proposed electric trench Install ne…" at bounding box center [309, 211] width 567 height 51
click at [371, 186] on textarea "Sawcut reroute trench and micro duct around proposed electric trench Install ne…" at bounding box center [309, 211] width 567 height 51
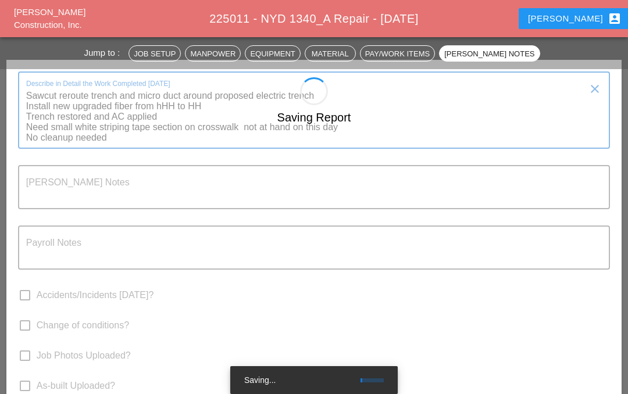
scroll to position [3356, 0]
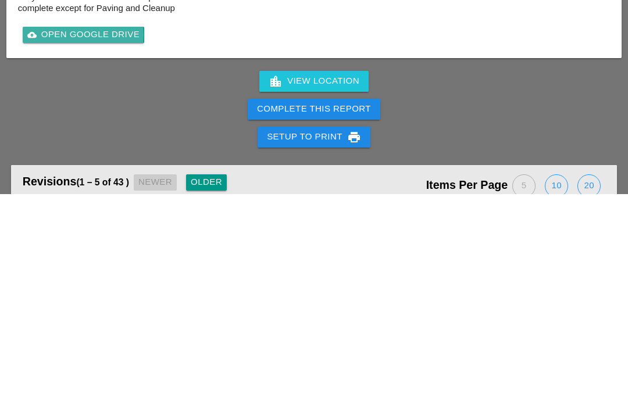
type textarea "Sawcut reroute trench and micro duct around proposed electric trench Install ne…"
click at [68, 228] on div "cloud_upload Open Google Drive" at bounding box center [83, 234] width 112 height 13
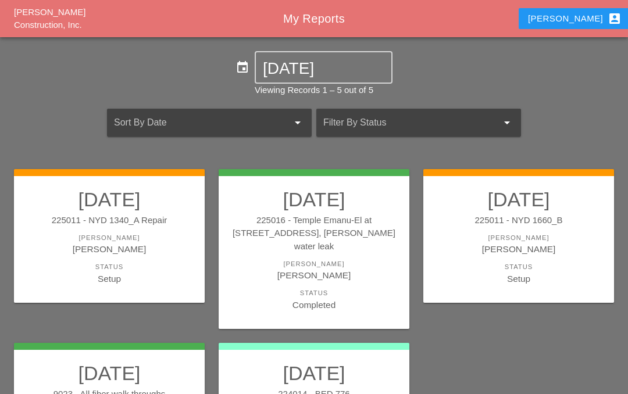
click at [115, 235] on div "[PERSON_NAME]" at bounding box center [110, 238] width 168 height 10
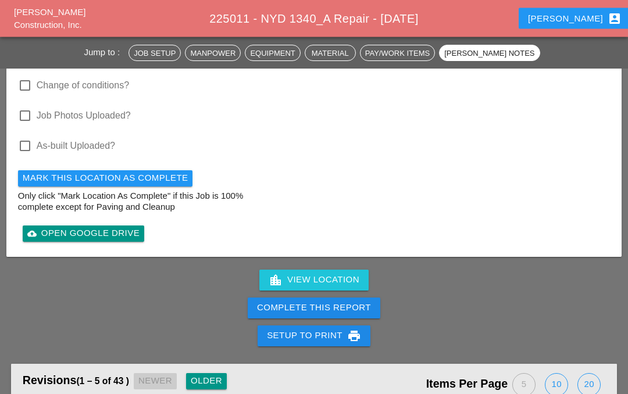
scroll to position [3358, 0]
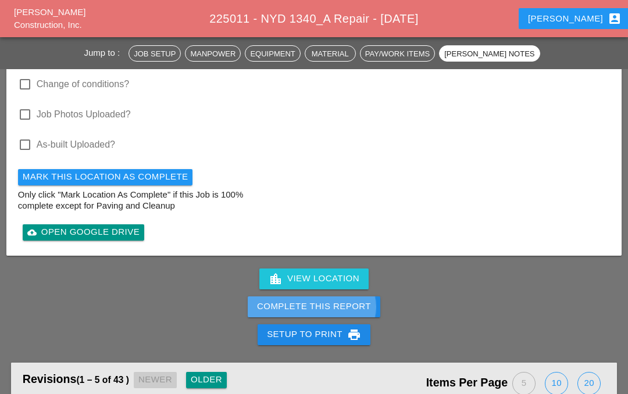
click at [359, 300] on div "Complete This Report" at bounding box center [314, 306] width 114 height 13
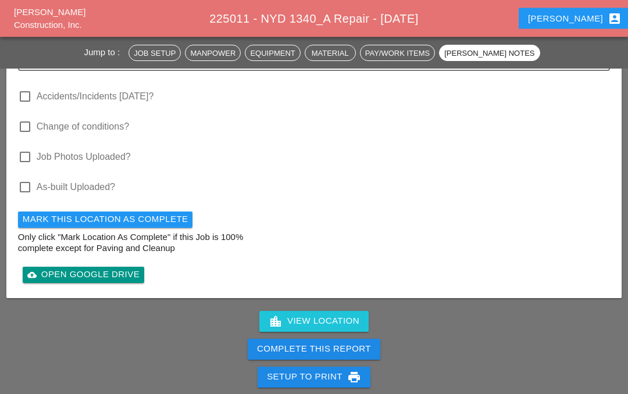
scroll to position [3324, 0]
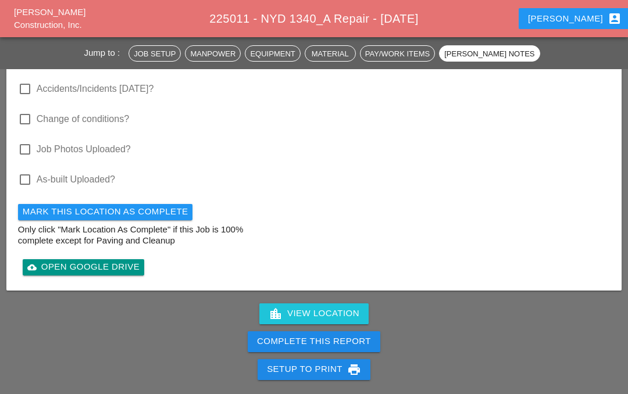
click at [326, 335] on div "Complete This Report" at bounding box center [314, 341] width 114 height 13
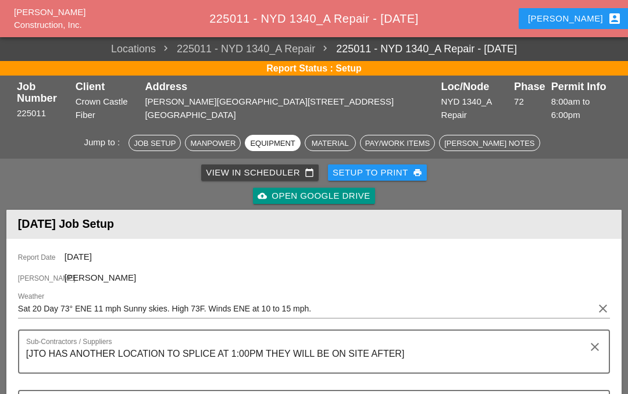
scroll to position [1190, 0]
